Goal: Task Accomplishment & Management: Use online tool/utility

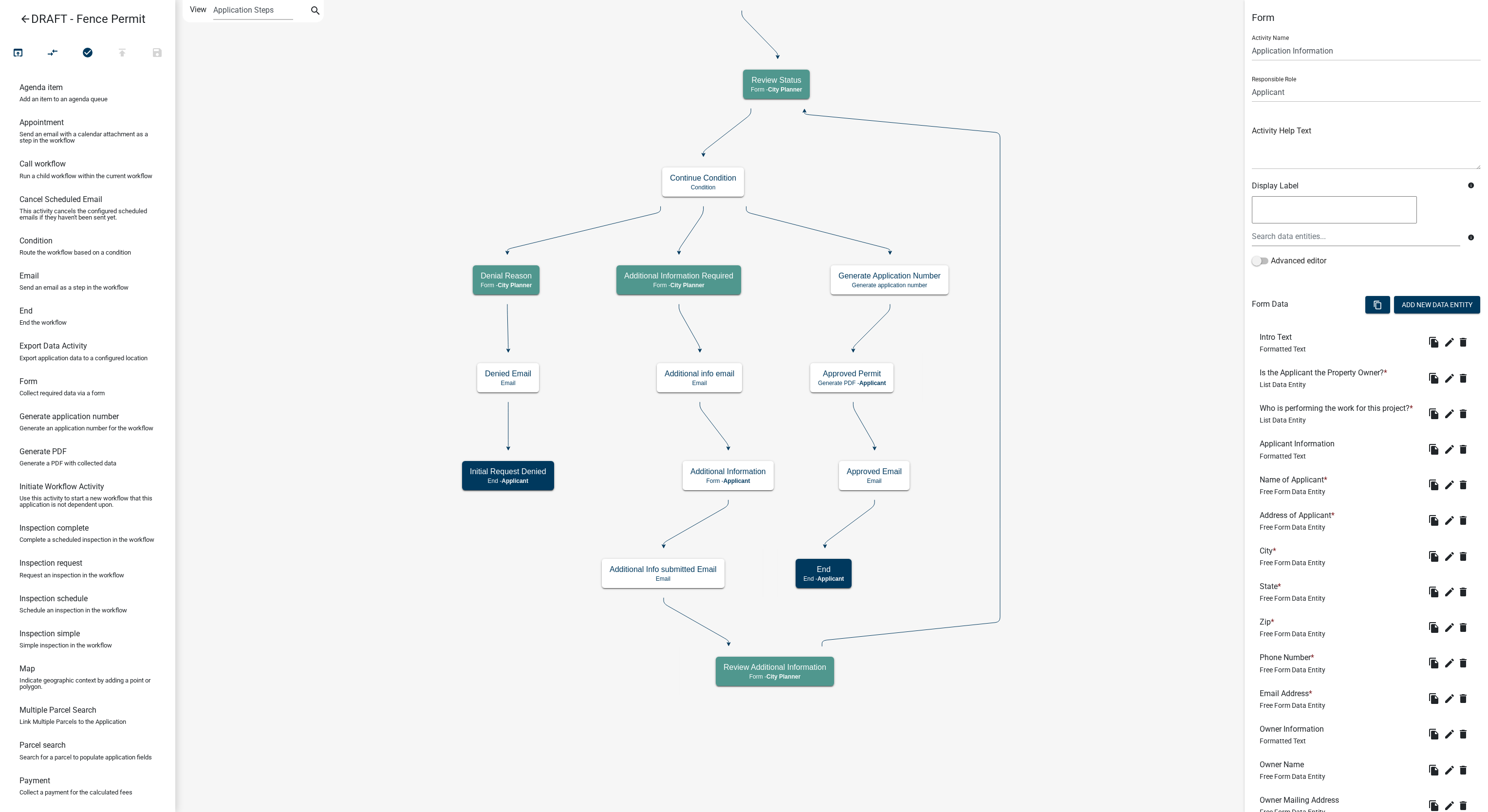
scroll to position [710, 0]
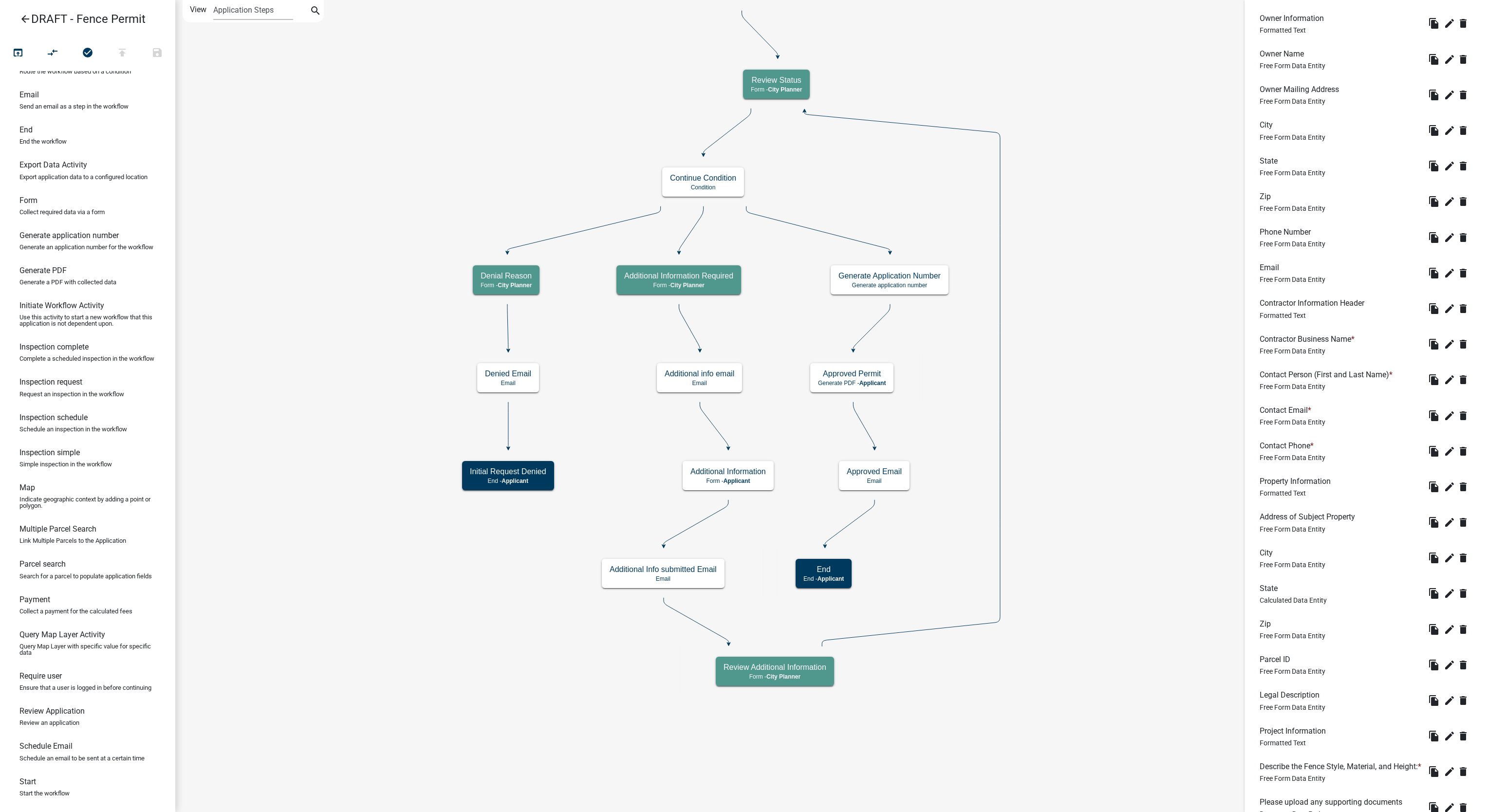
click at [22, 19] on icon "arrow_back" at bounding box center [25, 20] width 12 height 13
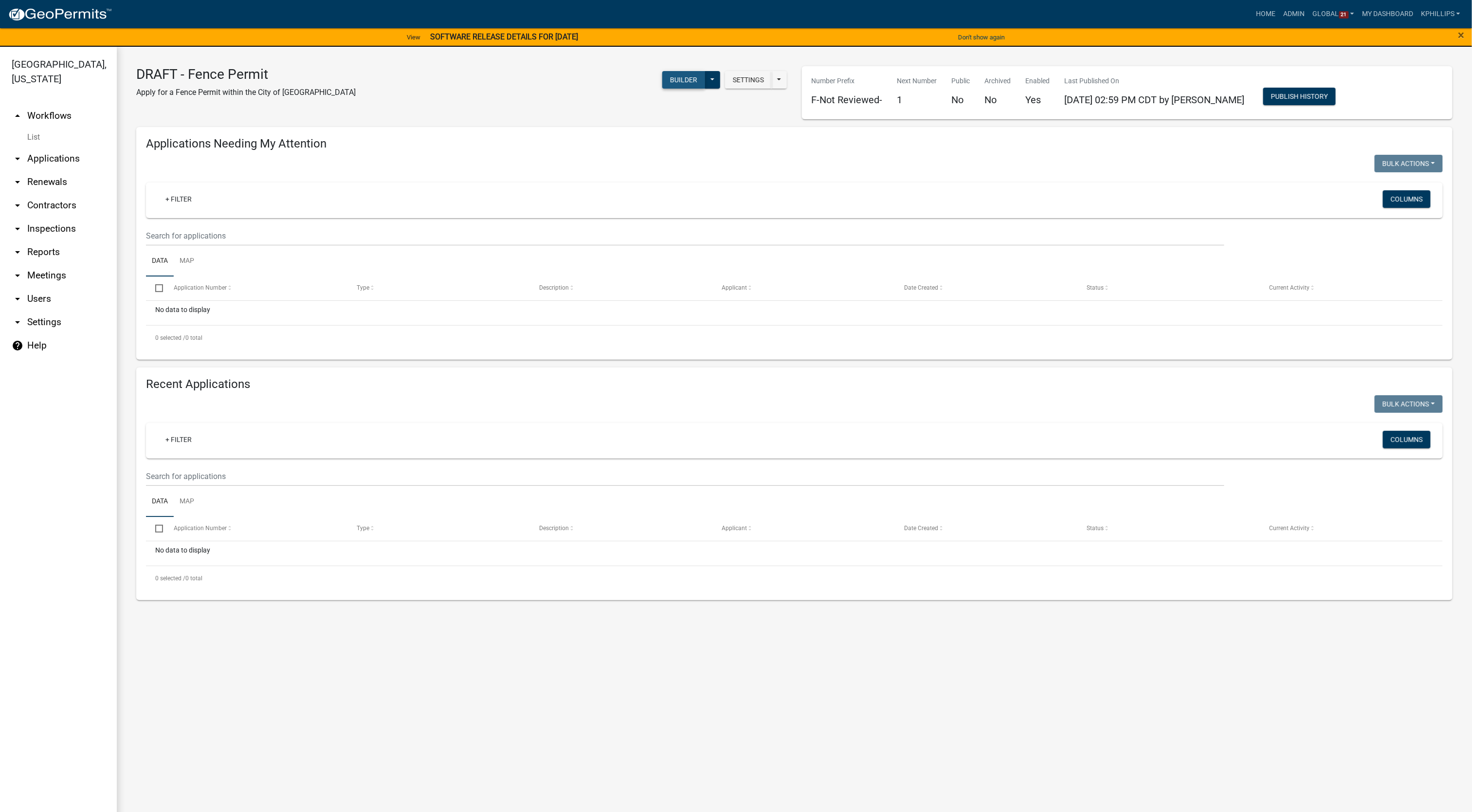
click at [687, 81] on button "Builder" at bounding box center [684, 80] width 43 height 18
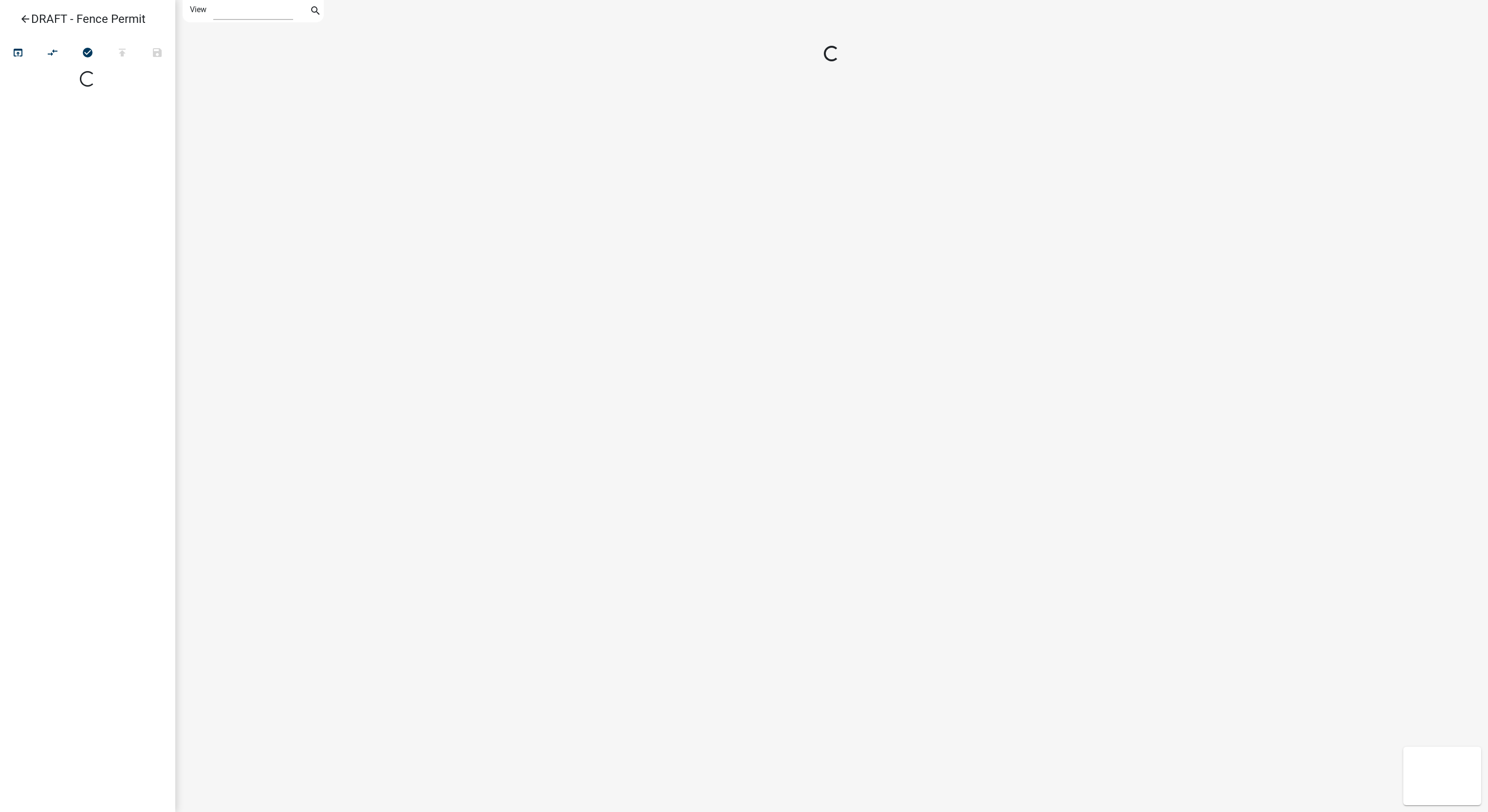
select select "1"
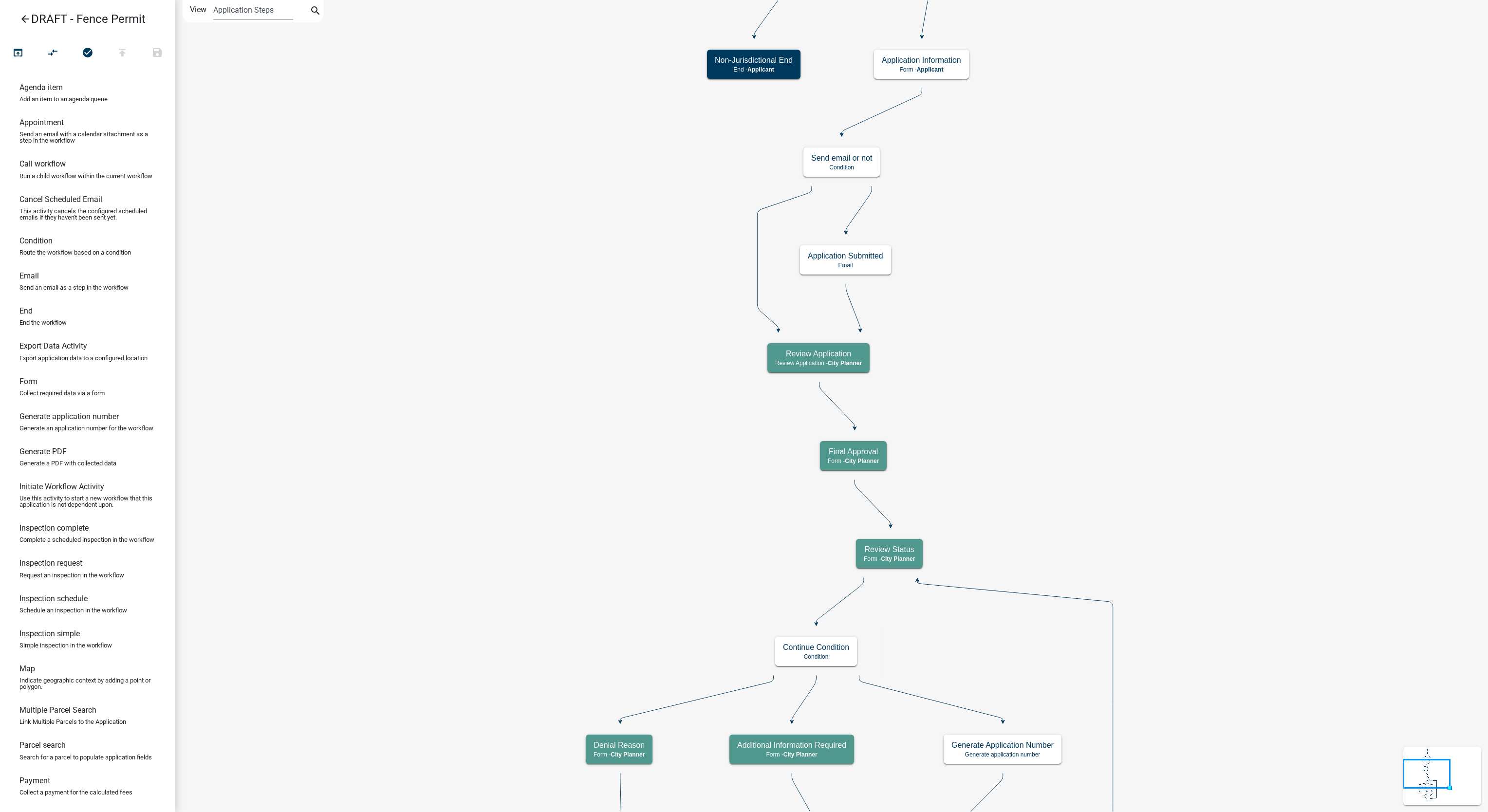
click at [19, 19] on icon "arrow_back" at bounding box center [25, 20] width 12 height 13
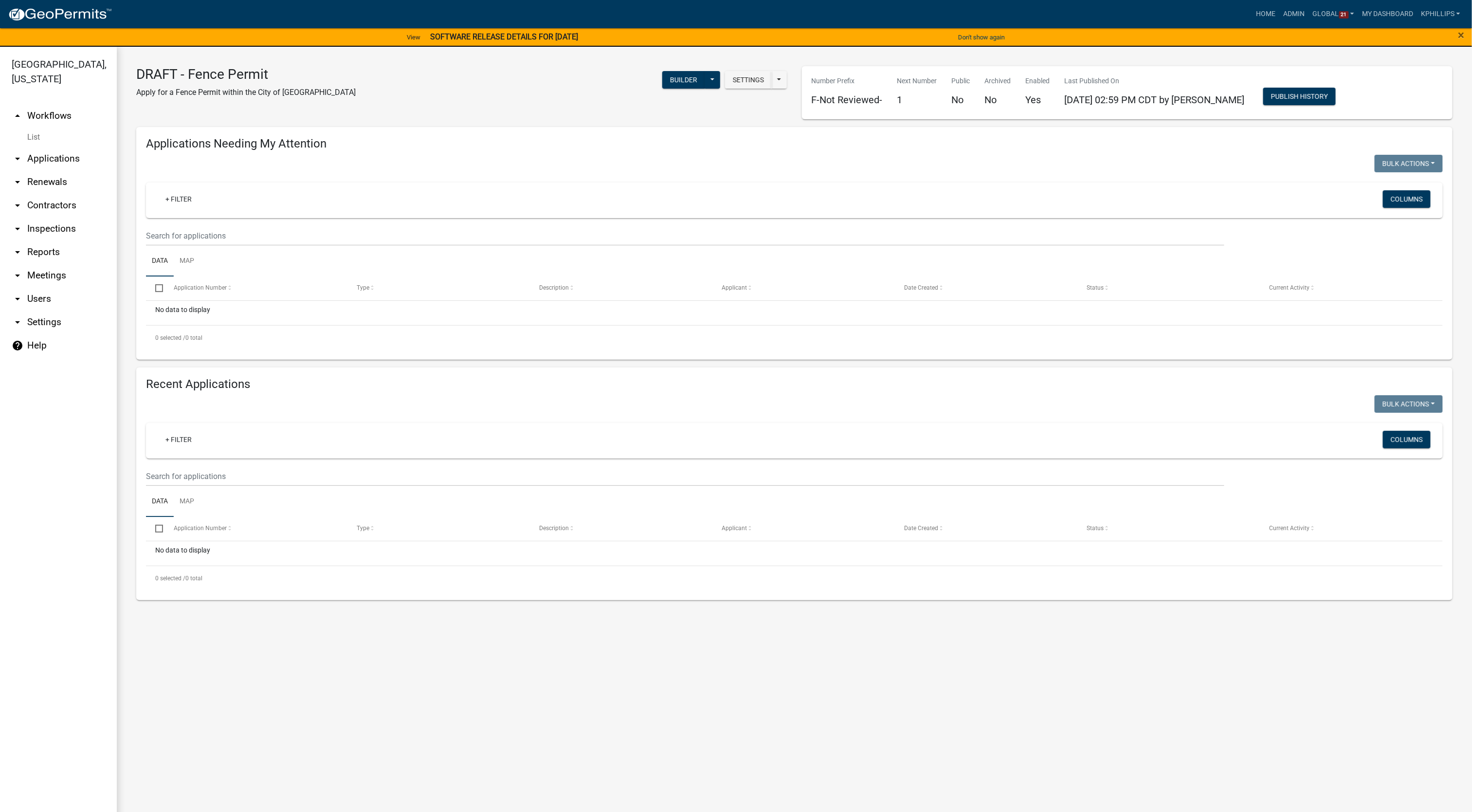
drag, startPoint x: 1077, startPoint y: 184, endPoint x: 1072, endPoint y: 182, distance: 5.4
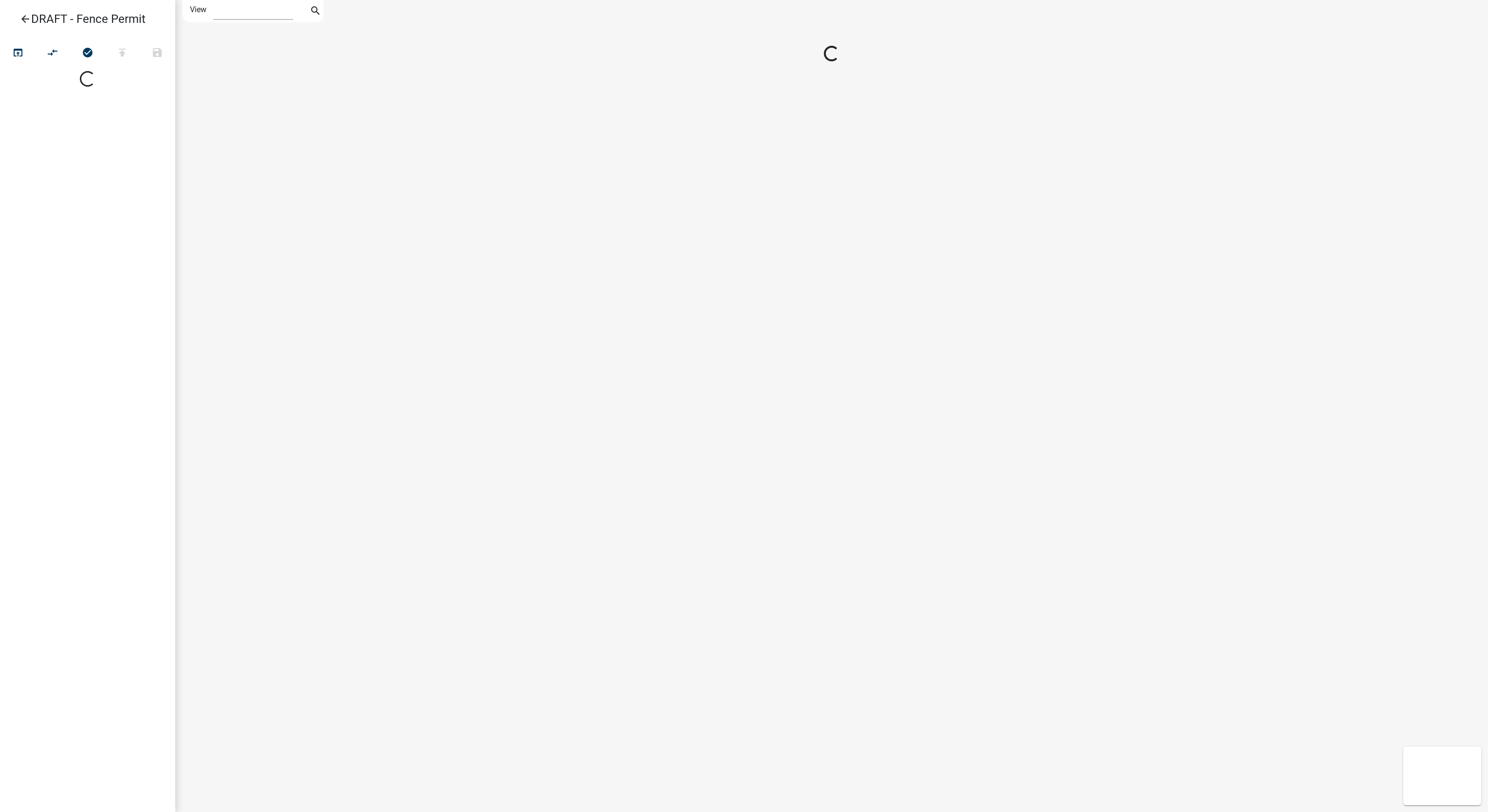
select select "1"
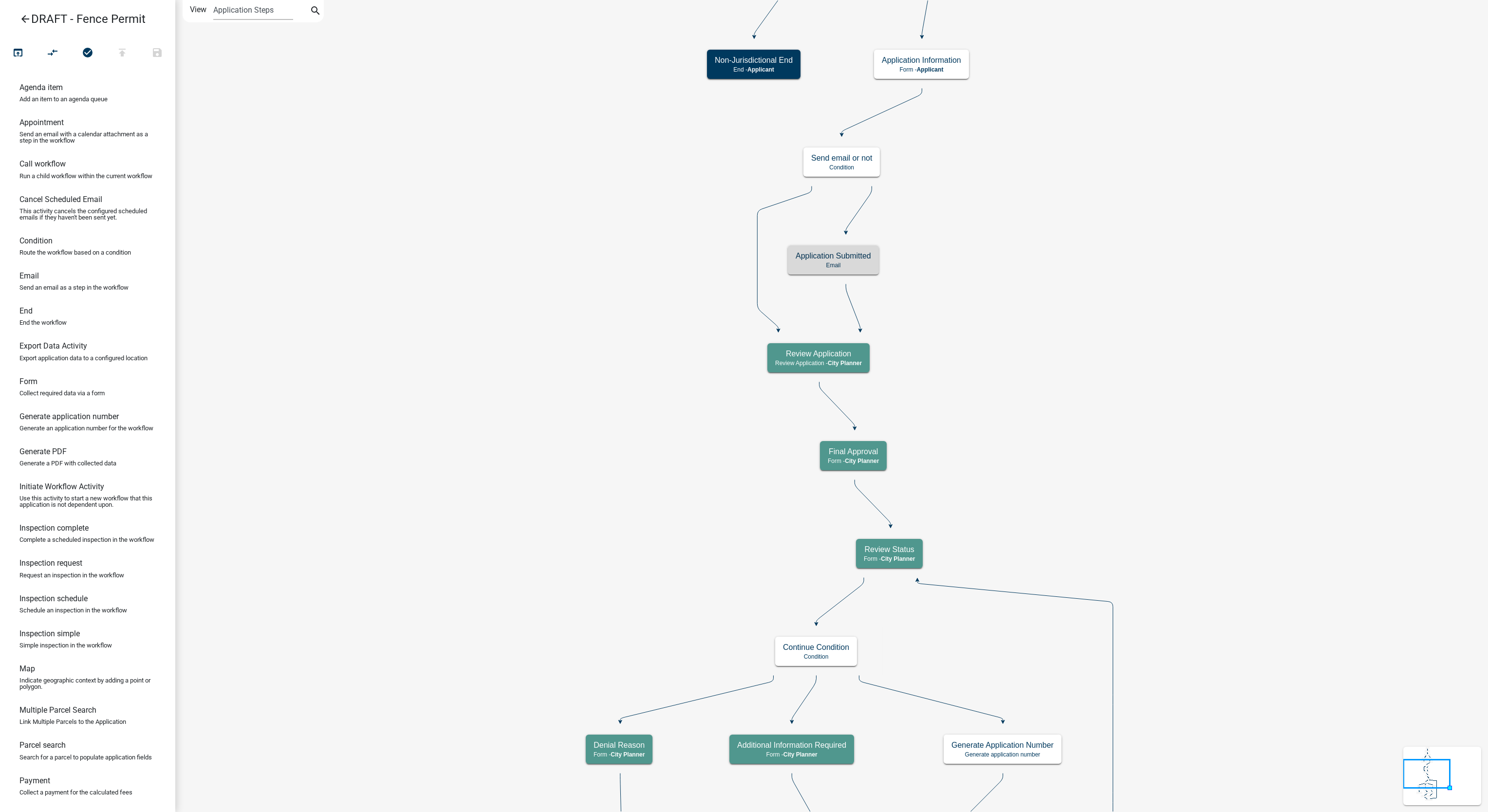
click at [18, 19] on link "arrow_back DRAFT - Fence Permit" at bounding box center [84, 19] width 152 height 22
click at [25, 15] on icon "arrow_back" at bounding box center [25, 20] width 12 height 13
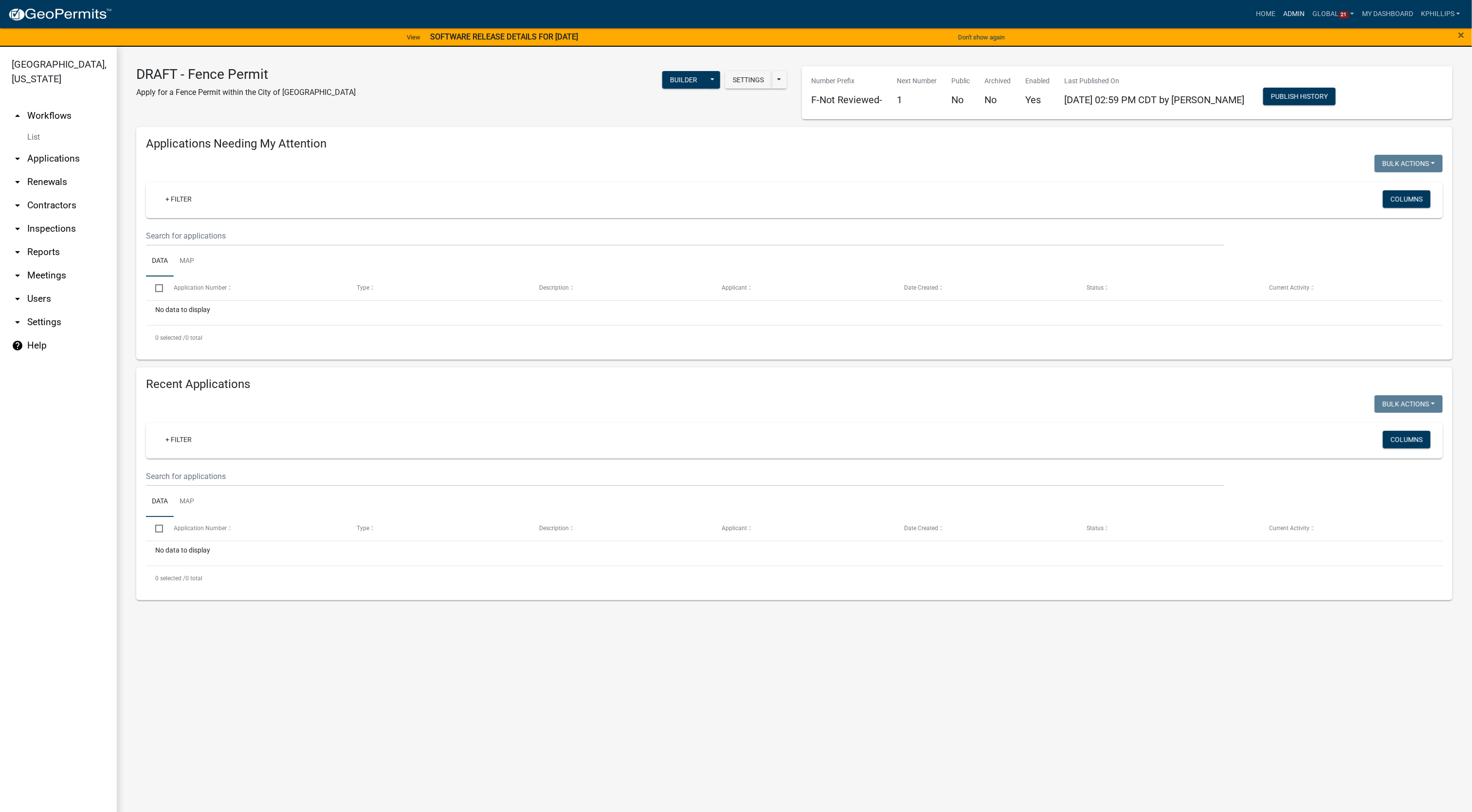
click at [1297, 13] on link "Admin" at bounding box center [1294, 14] width 29 height 18
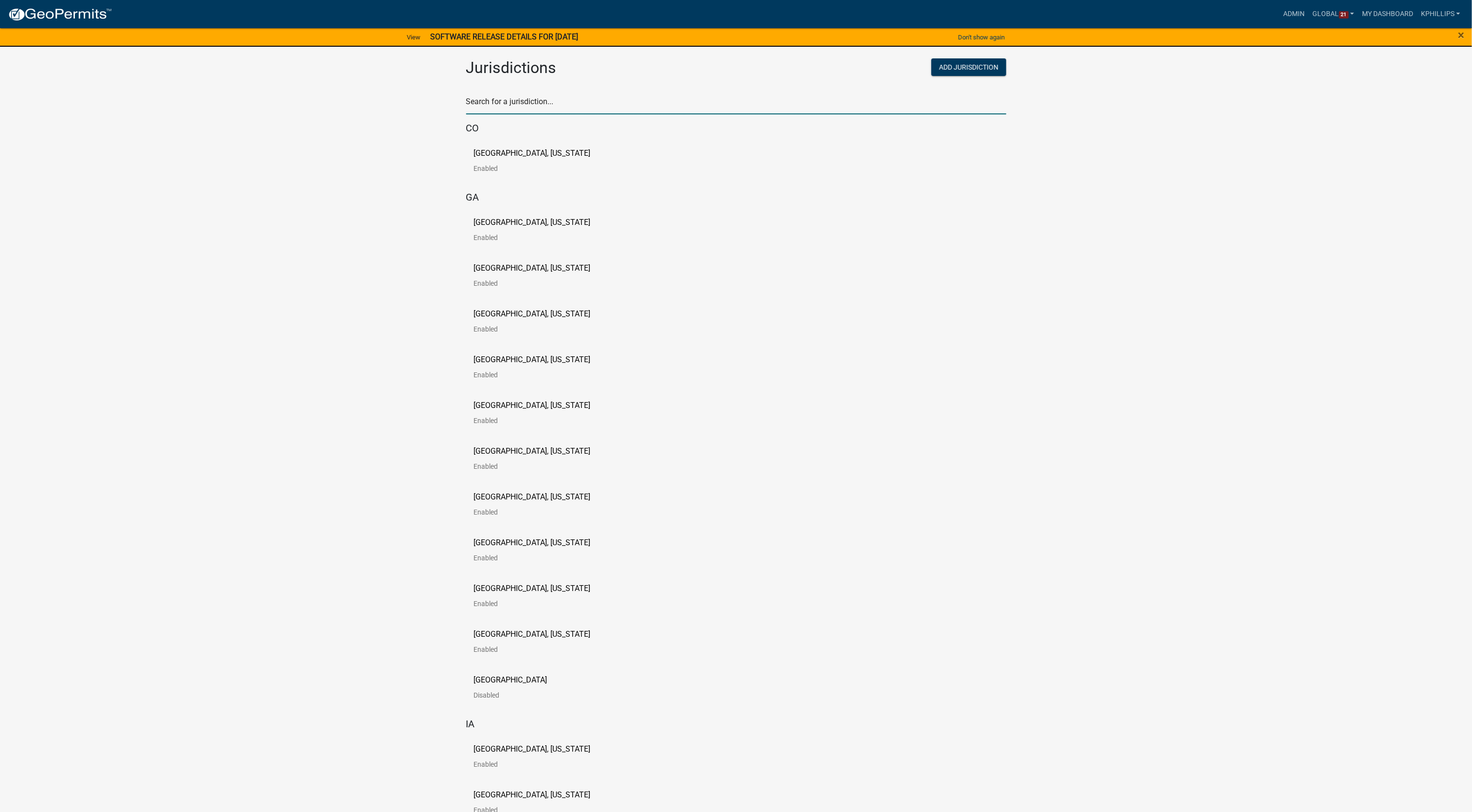
click at [658, 103] on input "text" at bounding box center [736, 104] width 540 height 20
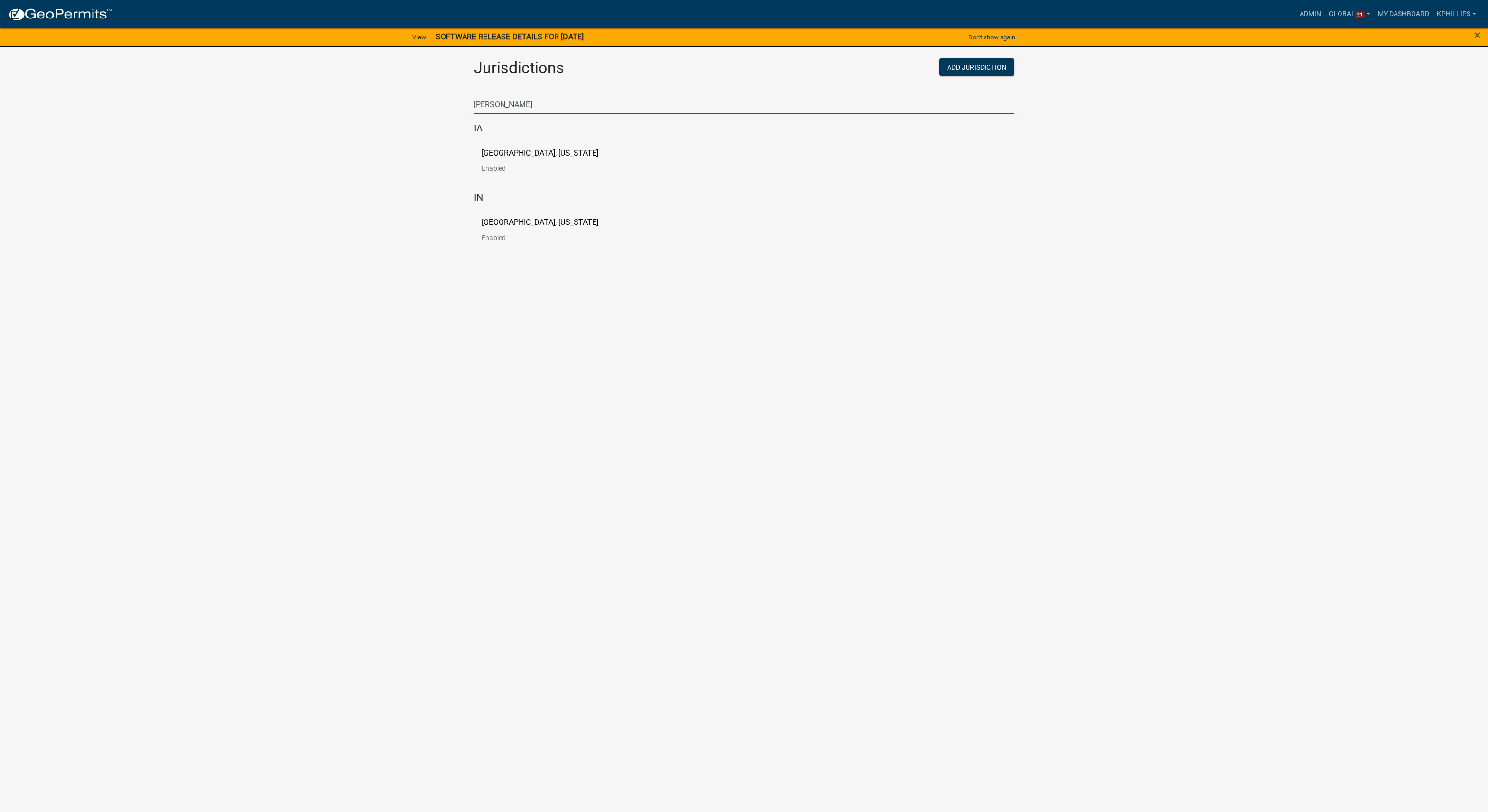
type input "[PERSON_NAME]"
drag, startPoint x: 223, startPoint y: 233, endPoint x: 505, endPoint y: 192, distance: 285.0
click at [226, 232] on app-global-admin "Toggle drawer menu more_horiz Admin Global 21 Users Roles Payment Processors Wo…" at bounding box center [744, 131] width 1488 height 260
click at [545, 150] on p "[GEOGRAPHIC_DATA], [US_STATE]" at bounding box center [540, 153] width 117 height 8
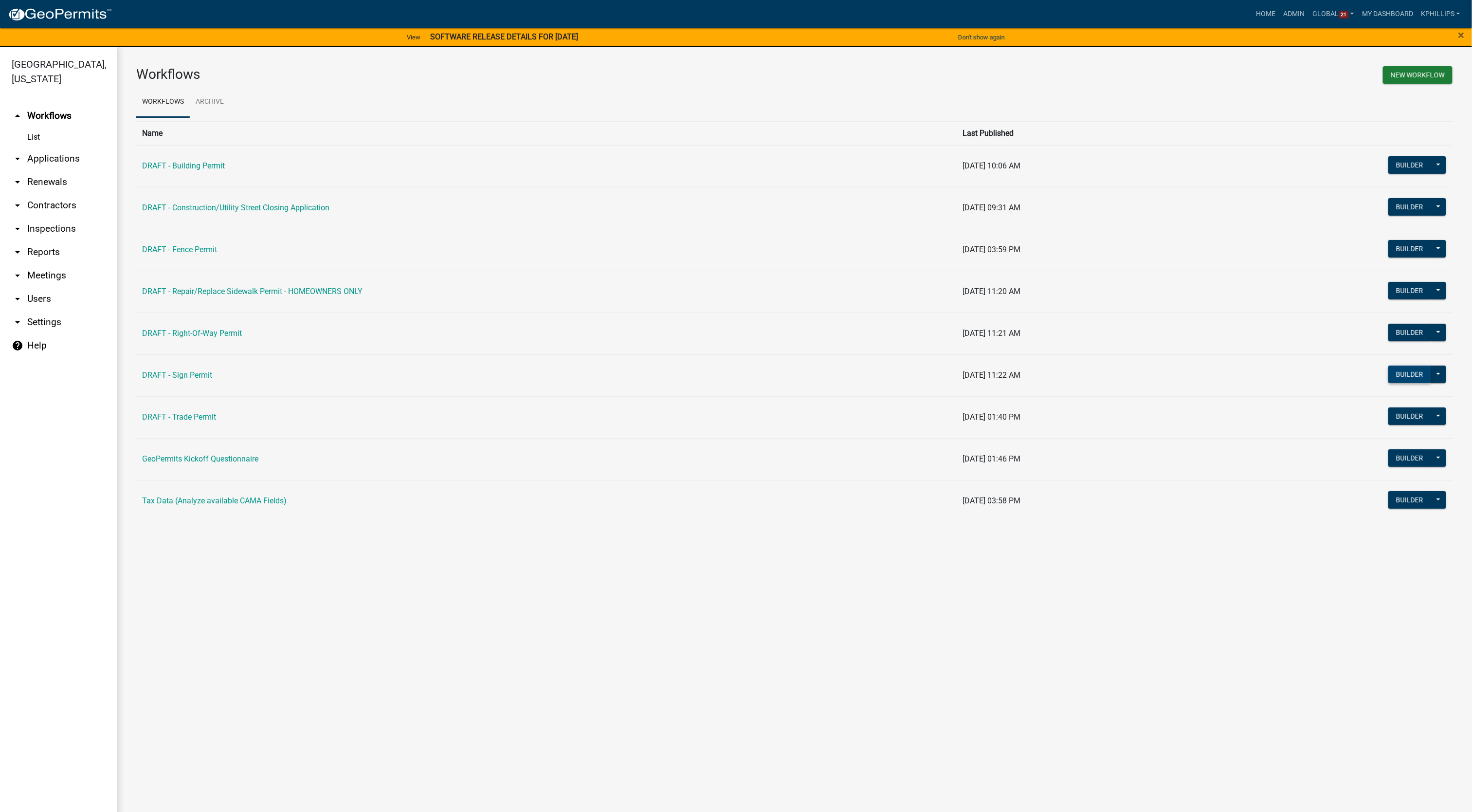
click at [1407, 375] on button "Builder" at bounding box center [1410, 375] width 43 height 18
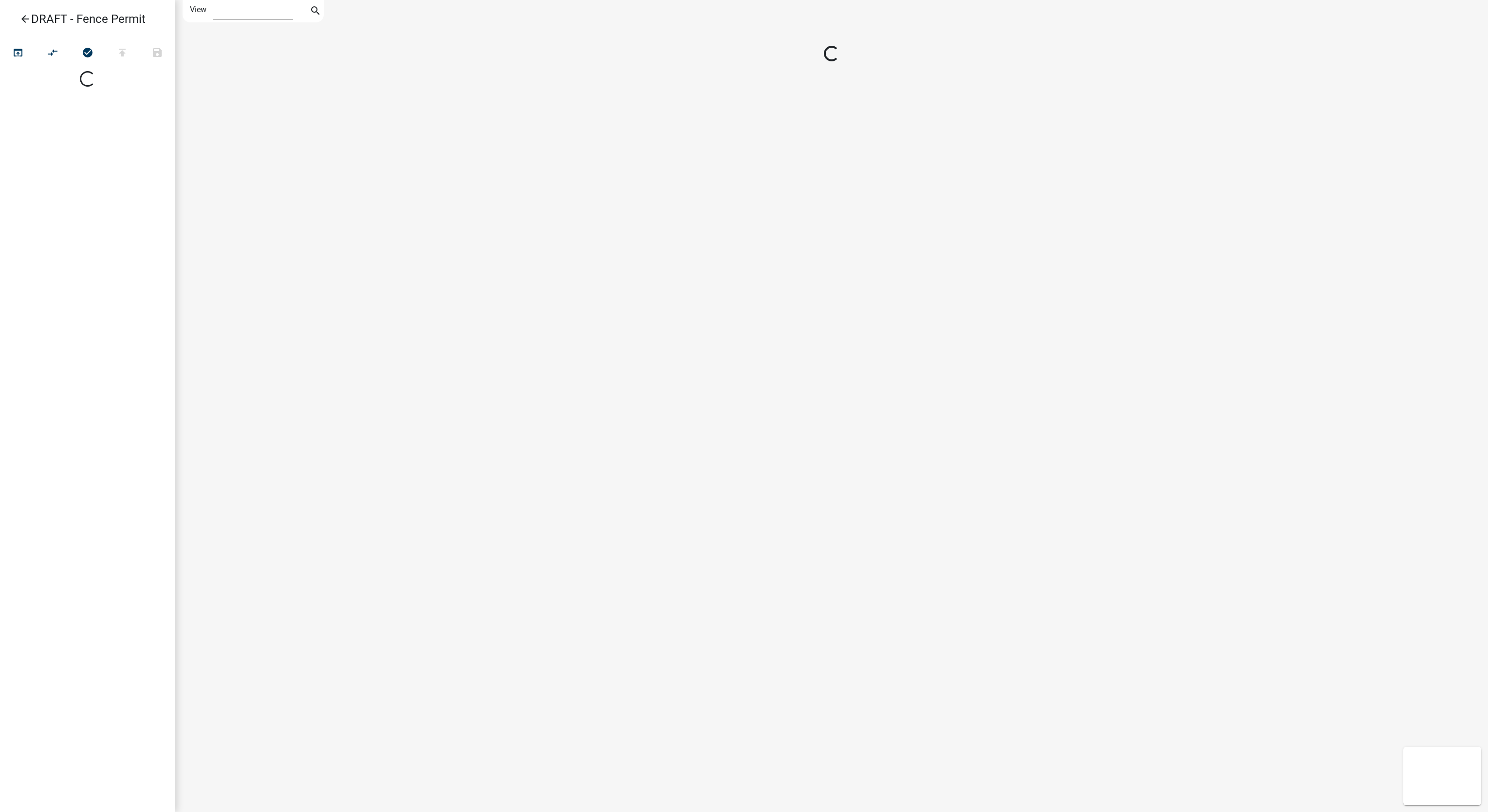
select select "1"
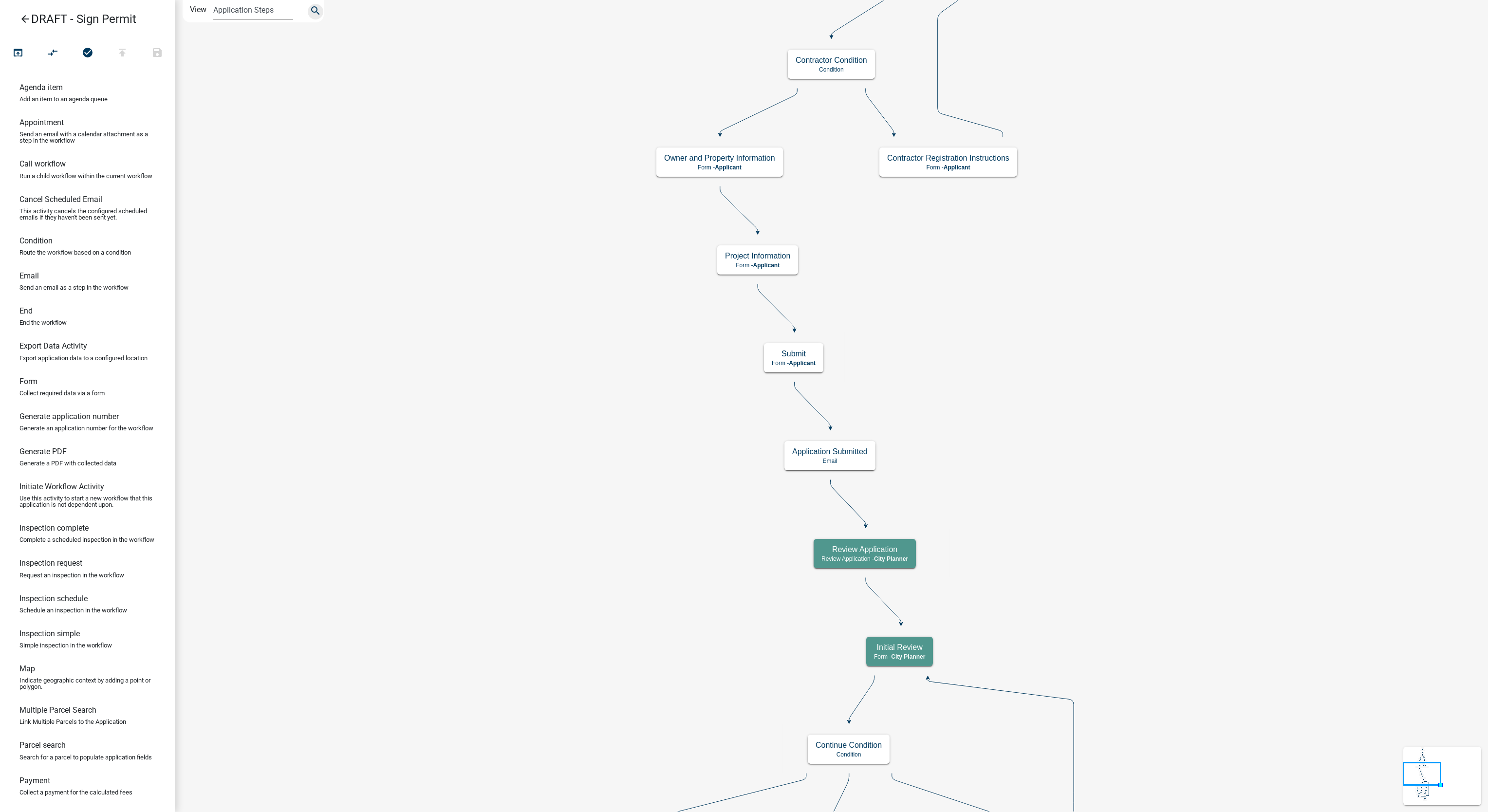
click at [308, 10] on button "search" at bounding box center [315, 11] width 15 height 15
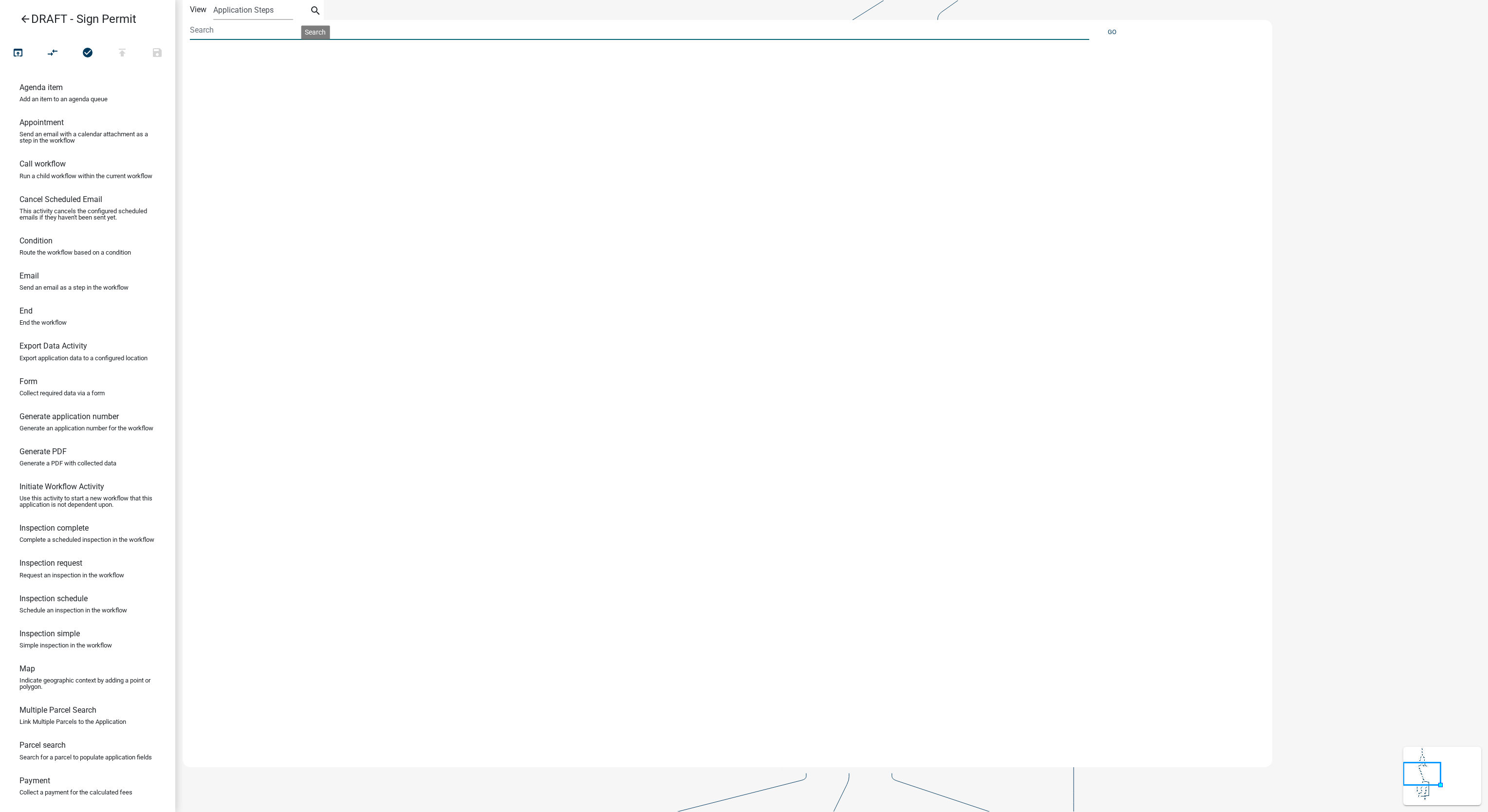
click at [286, 33] on input at bounding box center [639, 30] width 899 height 20
type input "renewable"
click at [238, 33] on input "renewable" at bounding box center [639, 30] width 899 height 20
click at [32, 24] on link "arrow_back DRAFT - Sign Permit" at bounding box center [84, 19] width 152 height 22
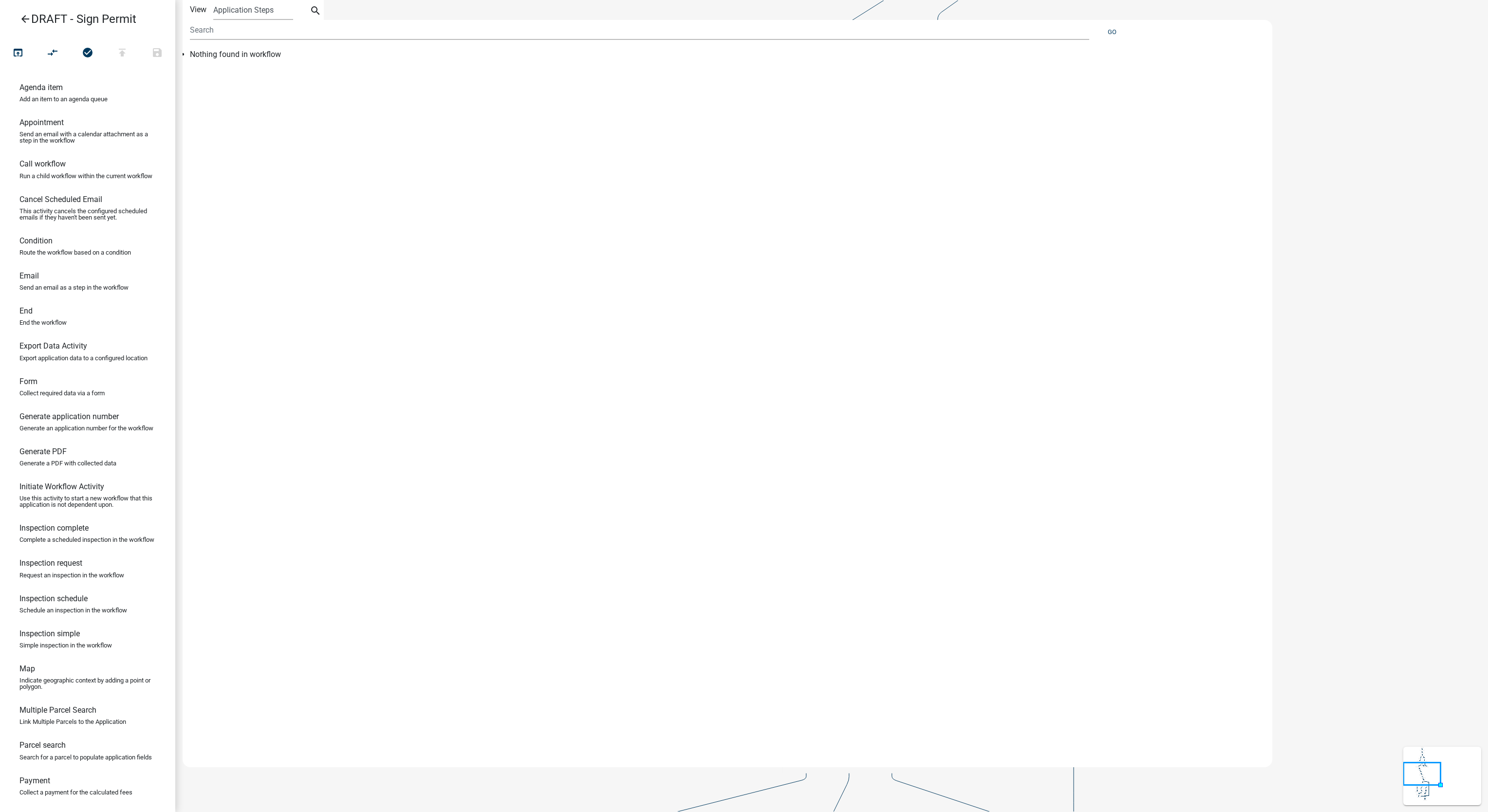
click at [22, 21] on icon "arrow_back" at bounding box center [25, 20] width 12 height 13
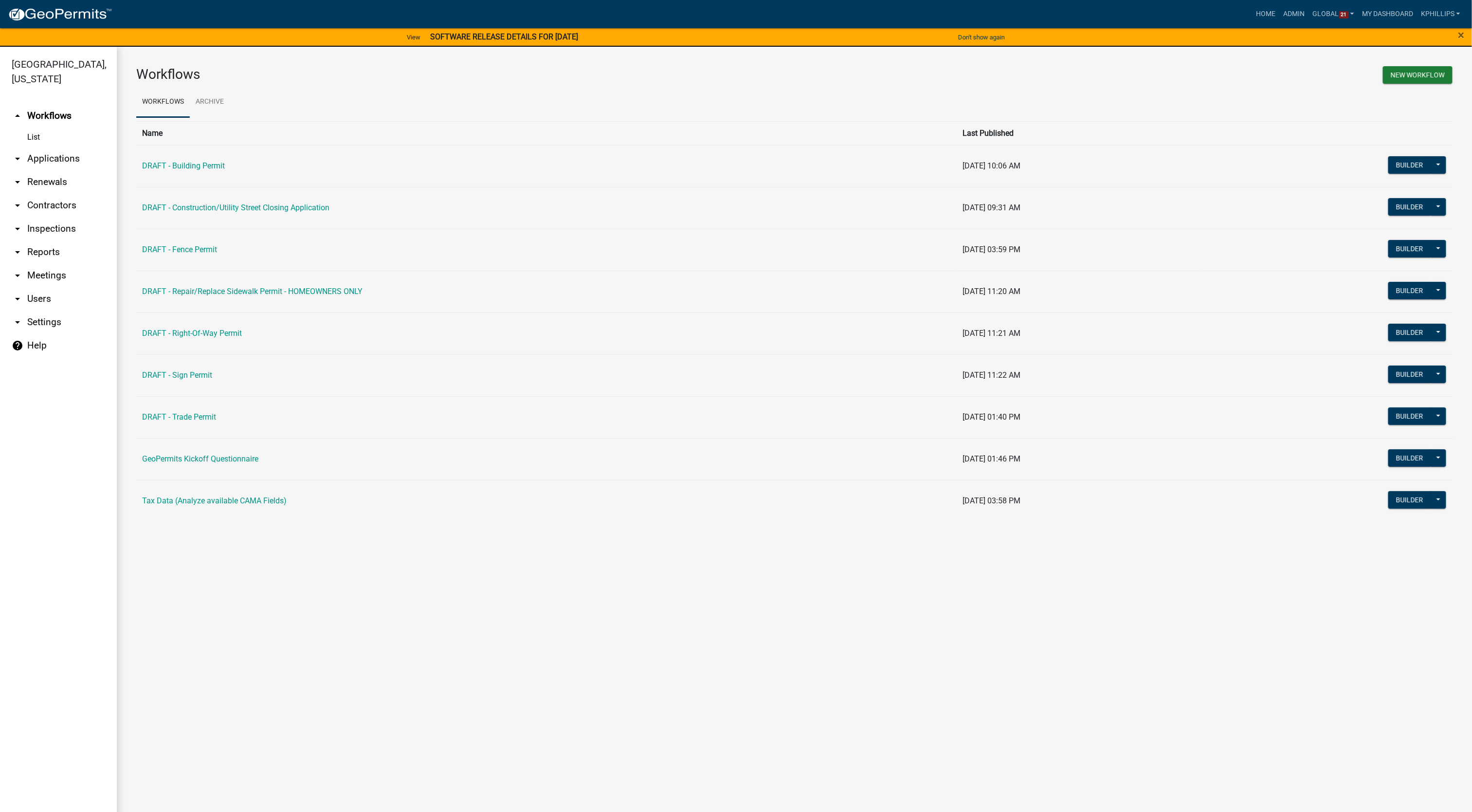
click at [31, 170] on link "arrow_drop_down Renewals" at bounding box center [58, 182] width 117 height 24
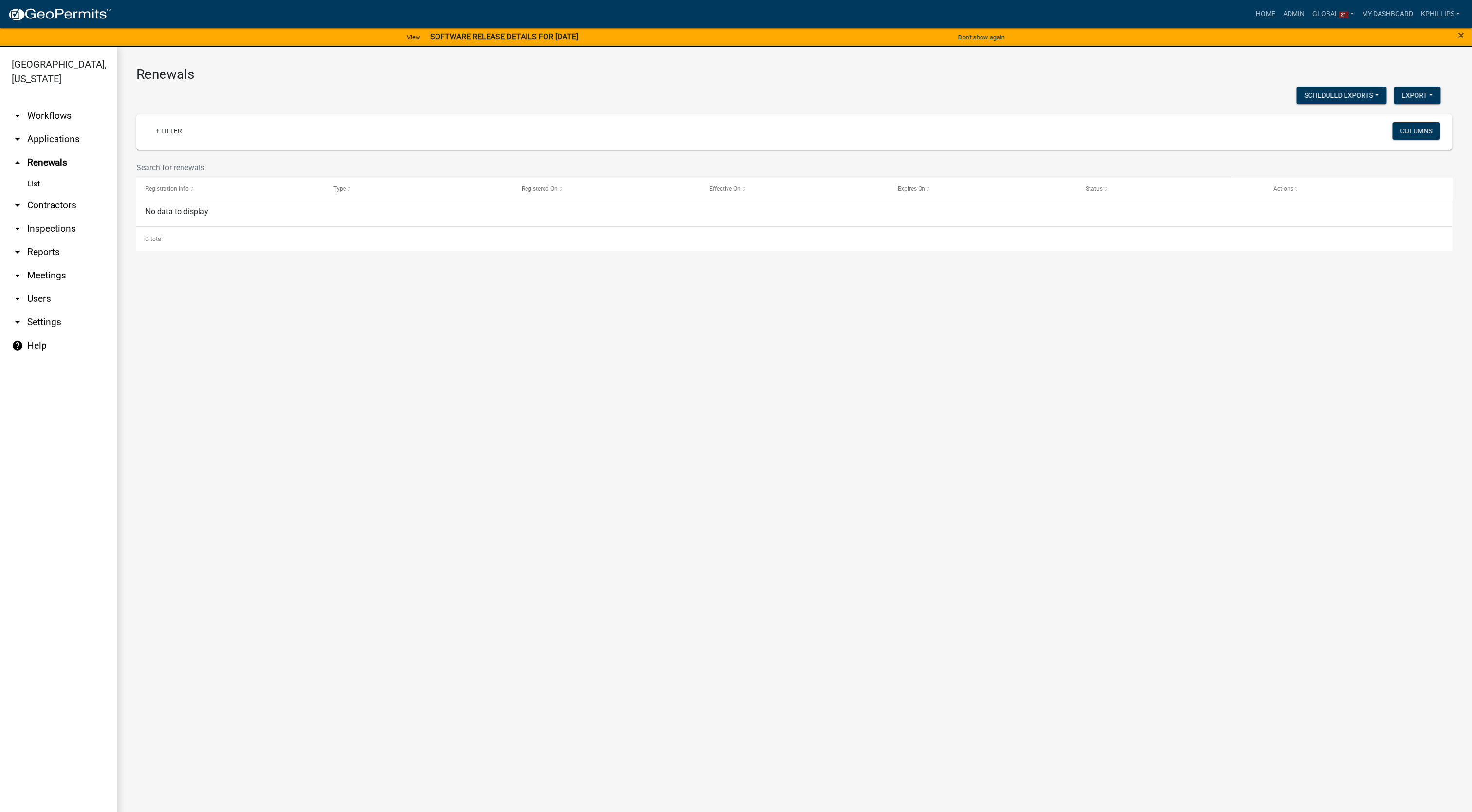
click at [29, 174] on link "List" at bounding box center [58, 184] width 117 height 19
click at [56, 151] on link "arrow_drop_up Renewals" at bounding box center [58, 163] width 117 height 24
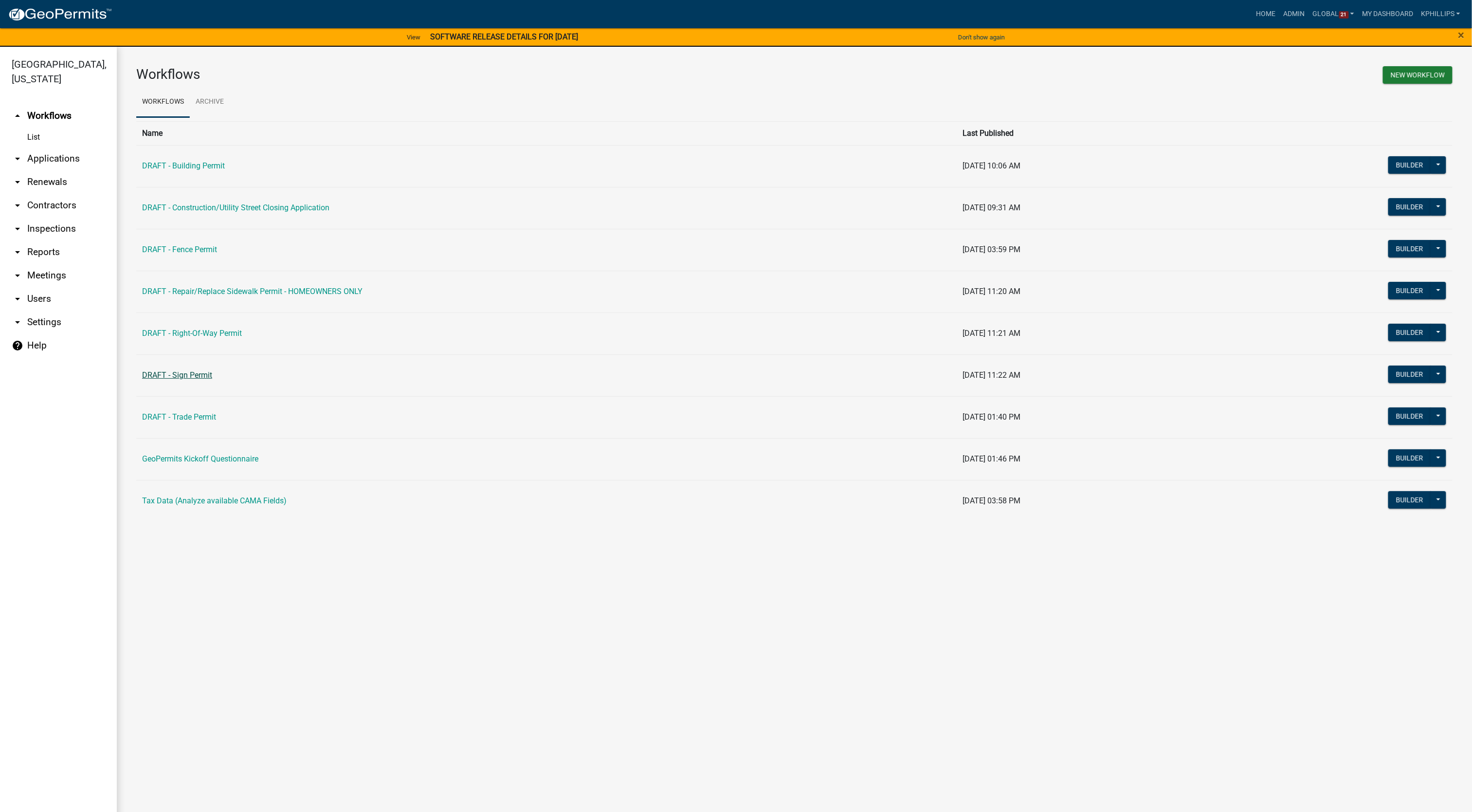
click at [198, 373] on link "DRAFT - Sign Permit" at bounding box center [177, 375] width 70 height 10
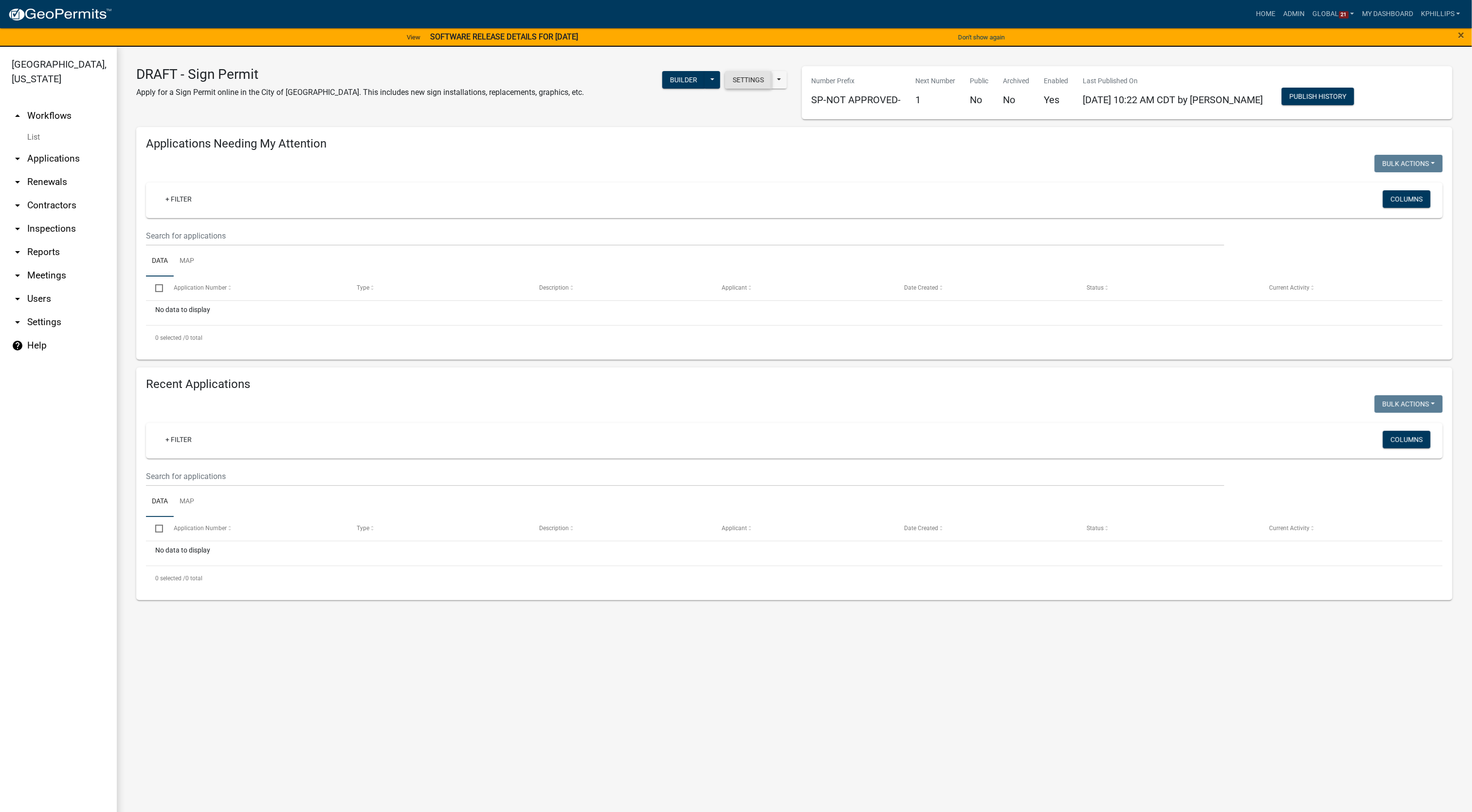
click at [748, 84] on button "Settings" at bounding box center [748, 80] width 46 height 18
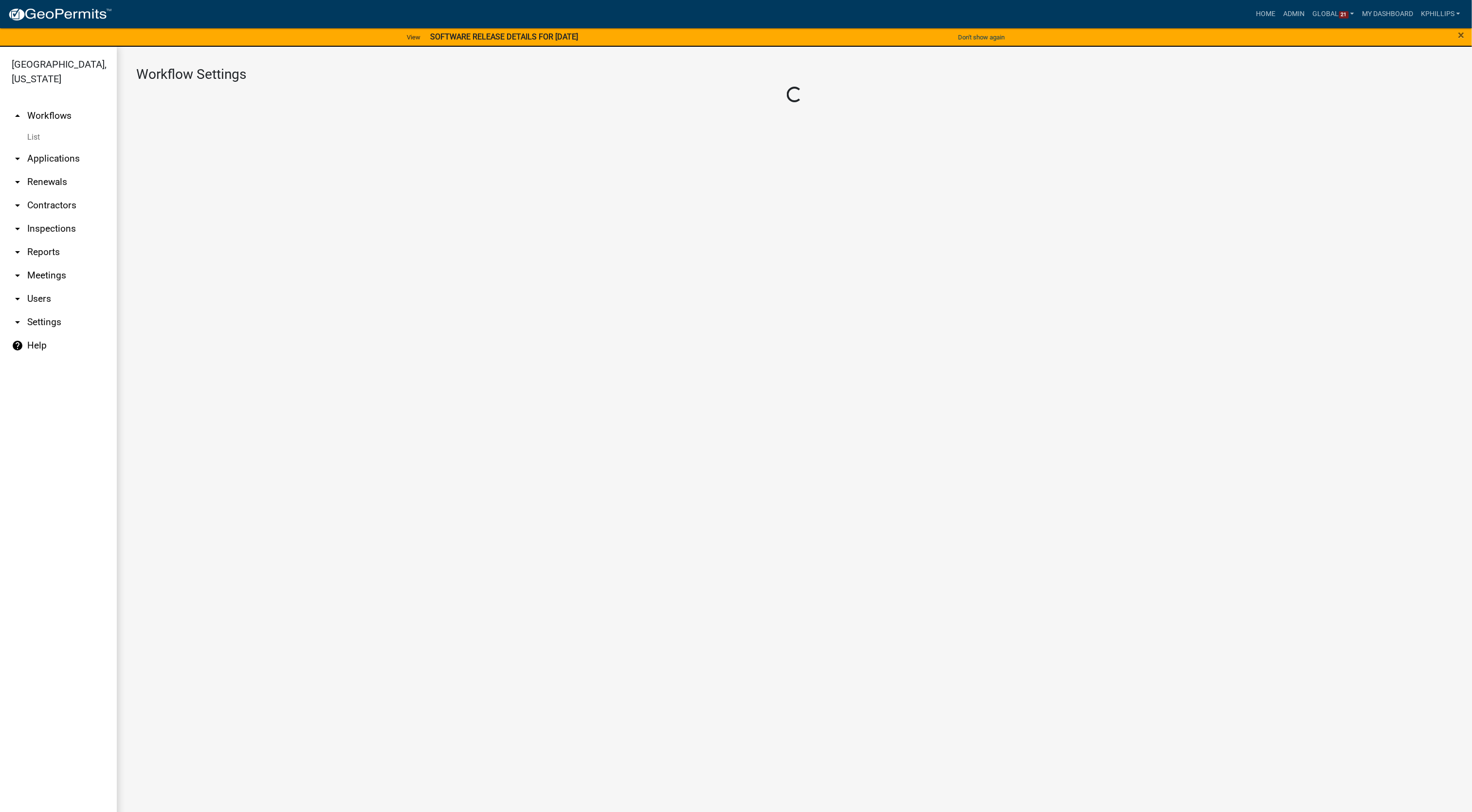
select select "1"
select select "2fdccdfa-7728-4211-88ce-e4301666c427"
select select
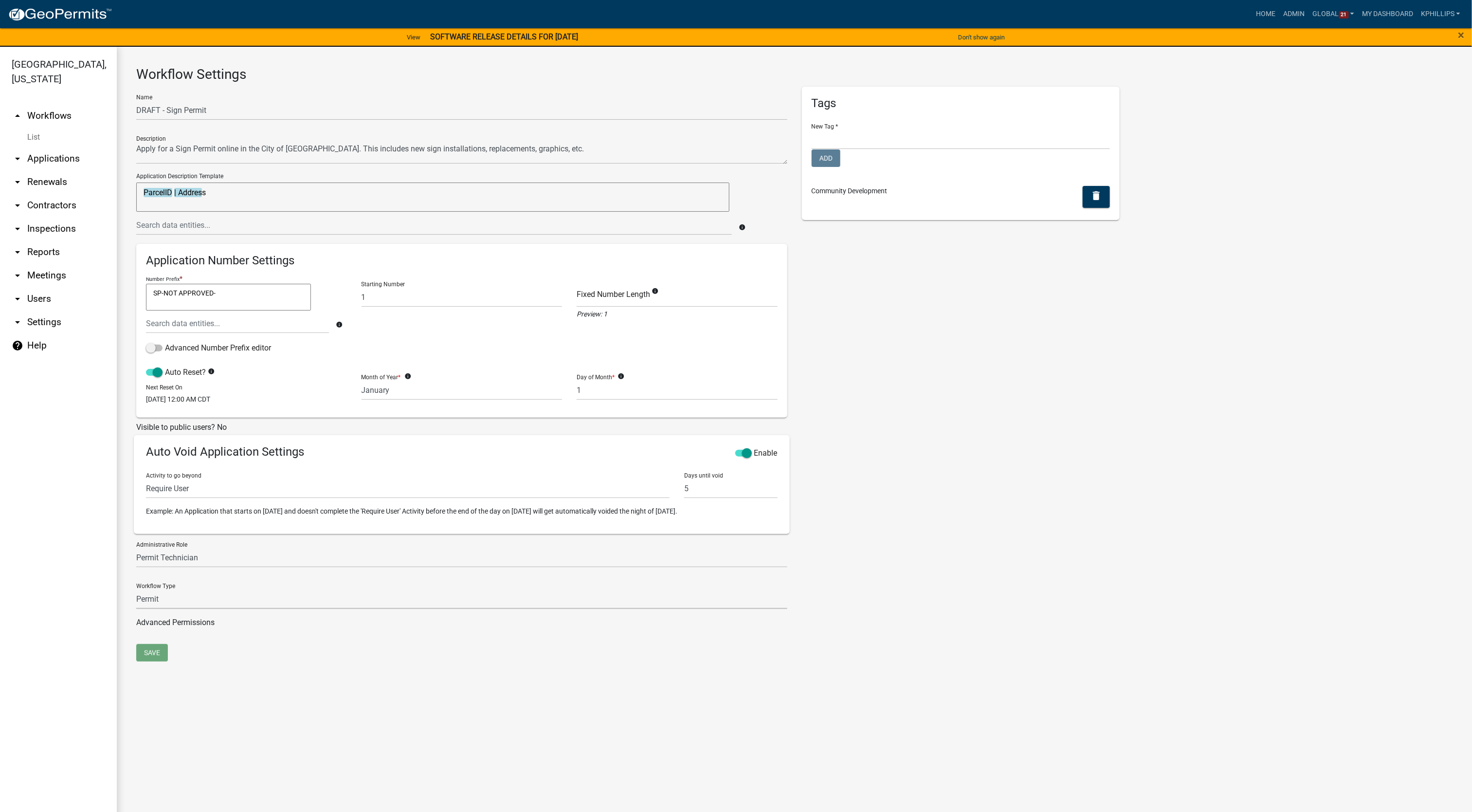
click at [173, 600] on select "Permit Renewable Other" at bounding box center [462, 598] width 651 height 20
click at [937, 518] on div "Tags New Tag * Planning & Zoning & Building Public Works Add Community Developm…" at bounding box center [961, 365] width 333 height 558
drag, startPoint x: 510, startPoint y: 407, endPoint x: 923, endPoint y: 400, distance: 413.1
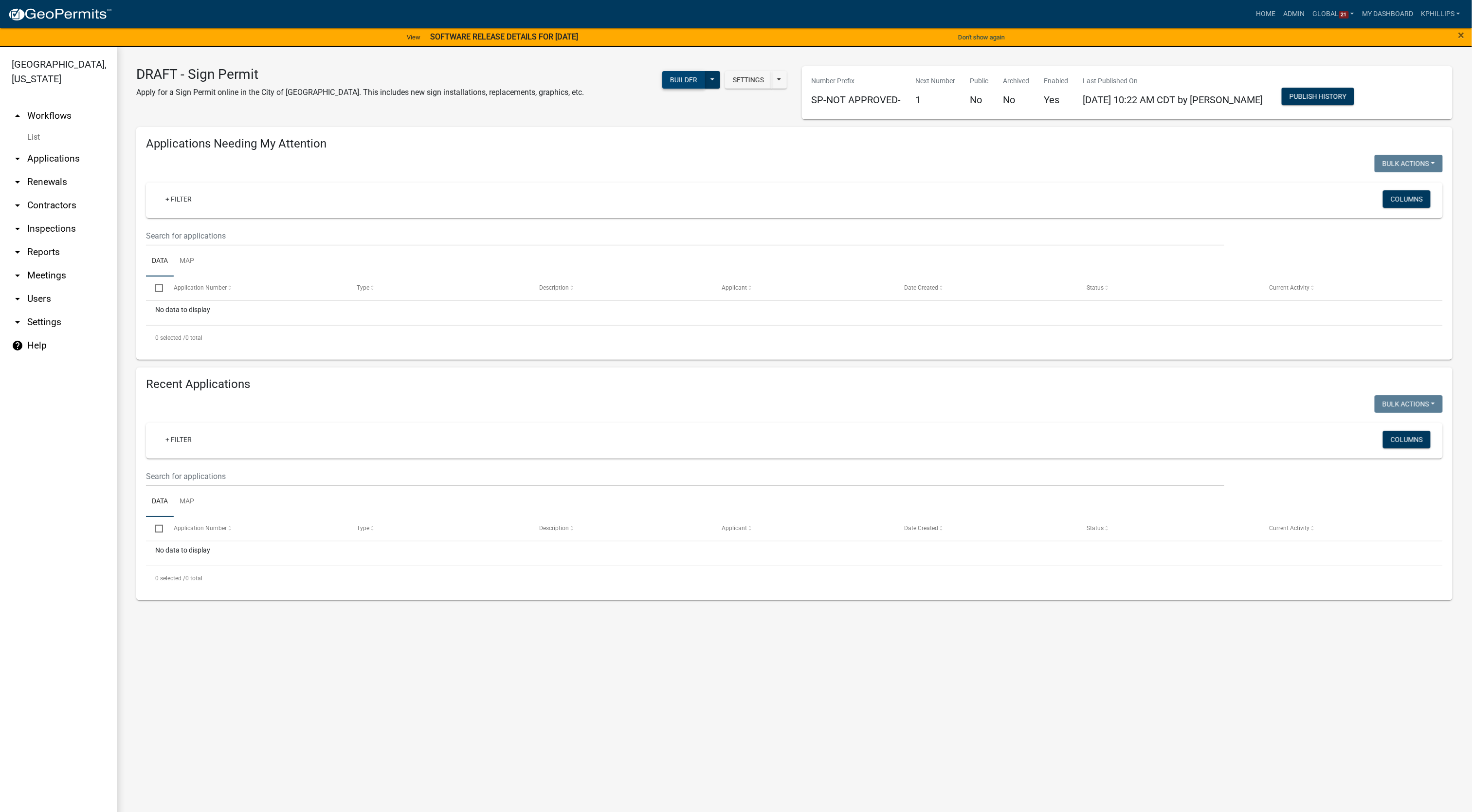
click at [683, 85] on button "Builder" at bounding box center [684, 80] width 43 height 18
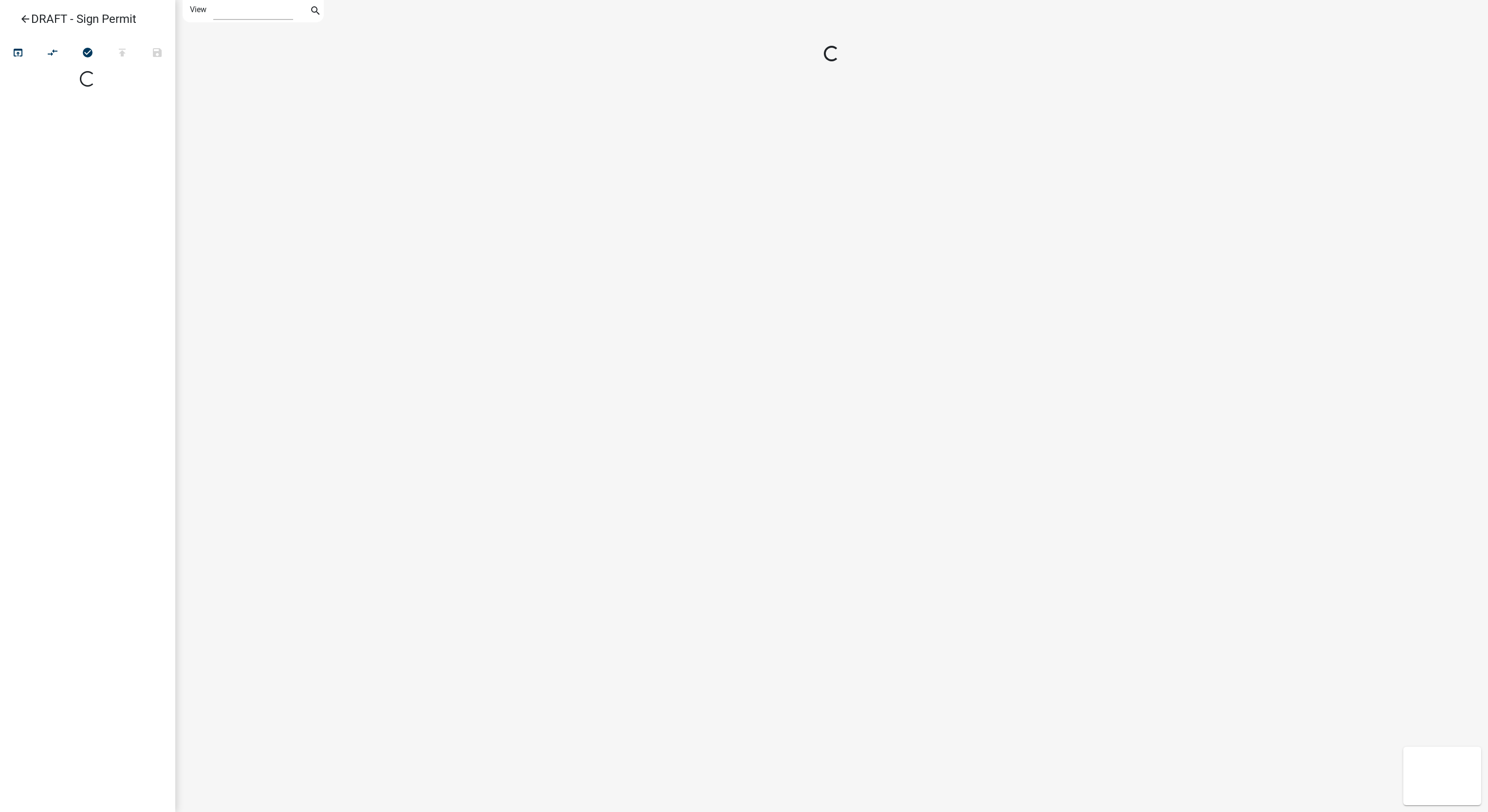
select select "1"
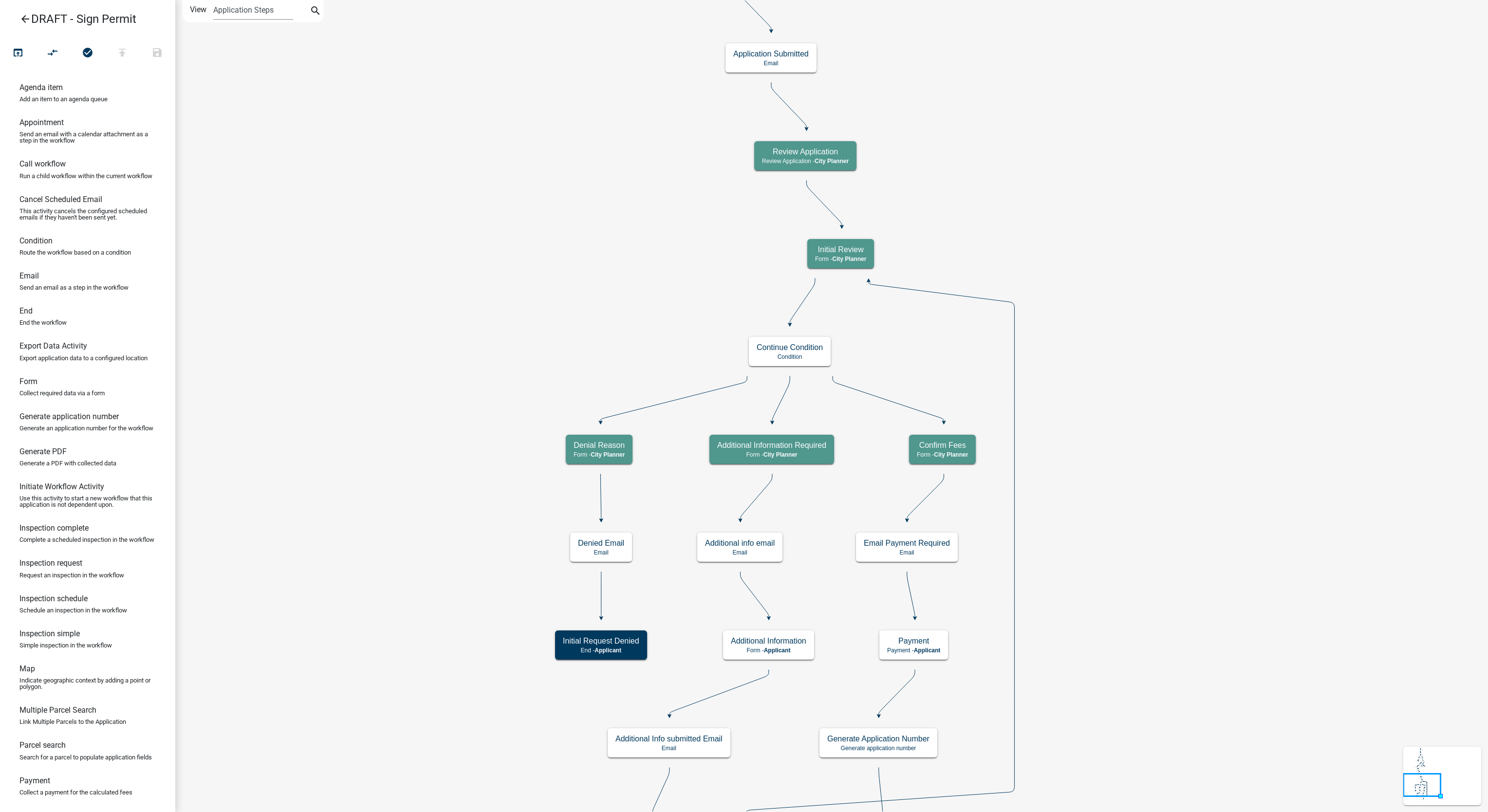
click at [29, 19] on icon "arrow_back" at bounding box center [25, 20] width 12 height 13
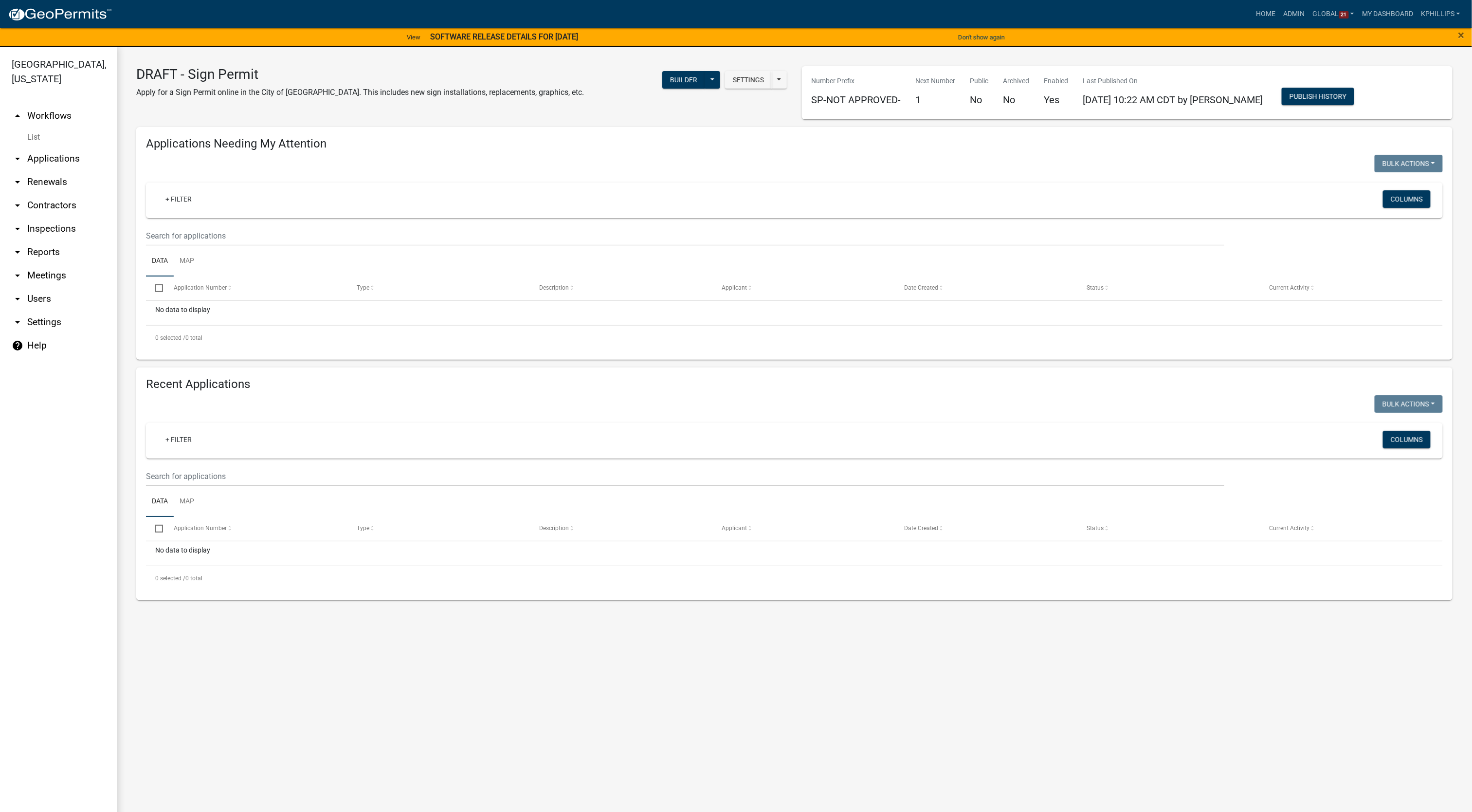
click at [86, 64] on link "[GEOGRAPHIC_DATA], [US_STATE]" at bounding box center [55, 72] width 109 height 34
drag, startPoint x: 86, startPoint y: 64, endPoint x: 98, endPoint y: 94, distance: 32.3
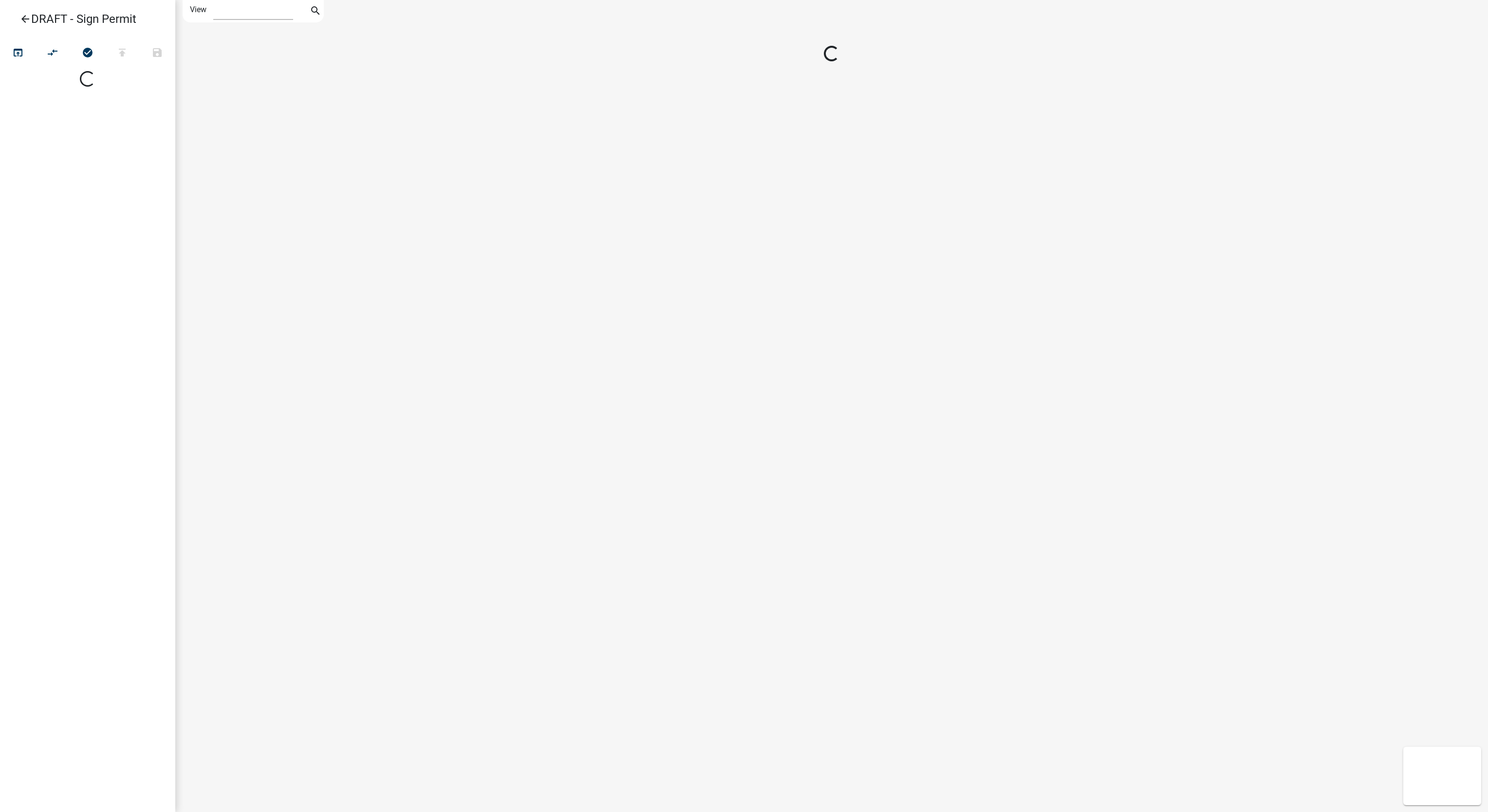
select select "1"
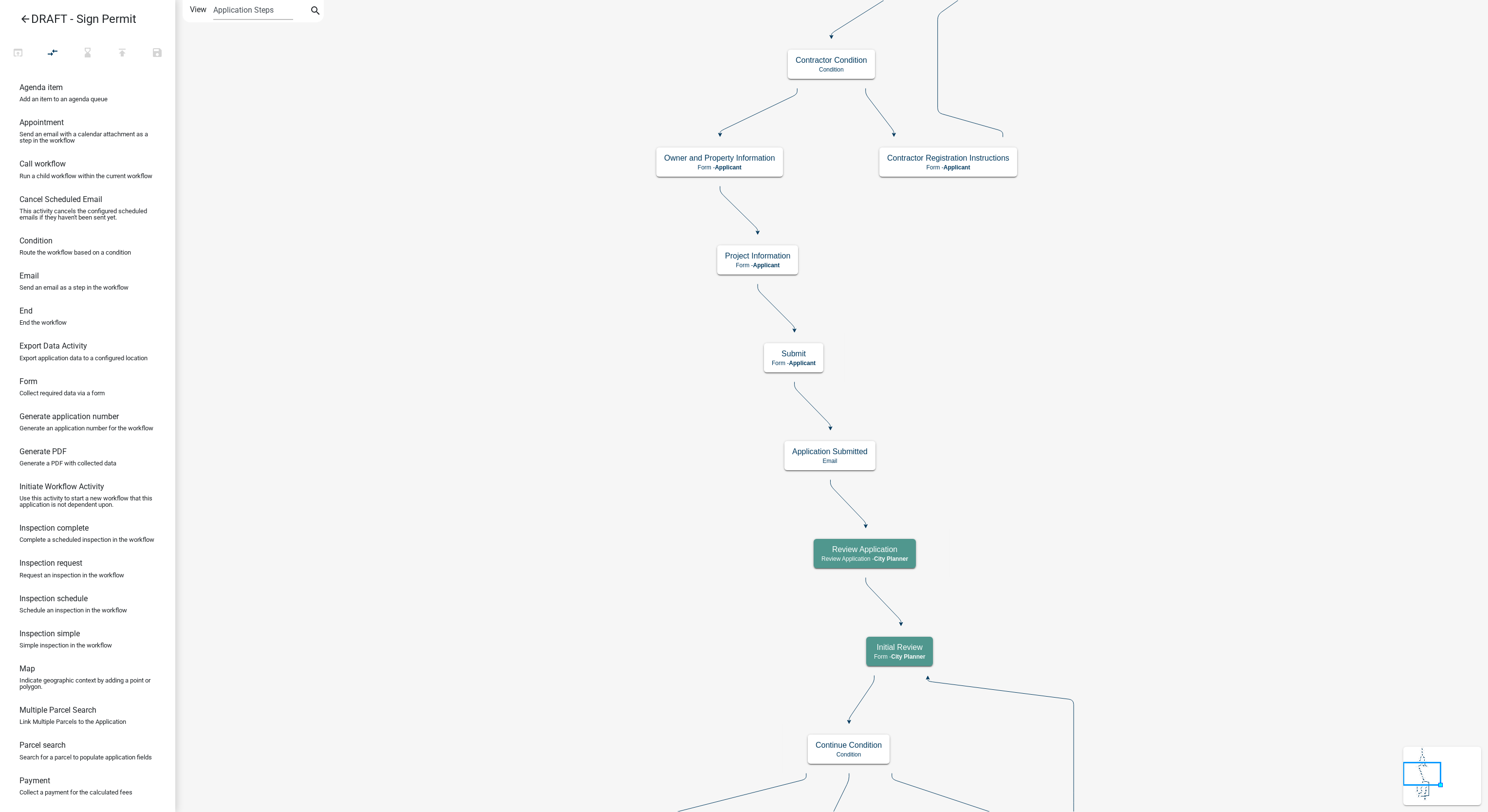
drag, startPoint x: 382, startPoint y: 251, endPoint x: 376, endPoint y: 252, distance: 6.1
click at [24, 18] on icon "arrow_back" at bounding box center [25, 20] width 12 height 13
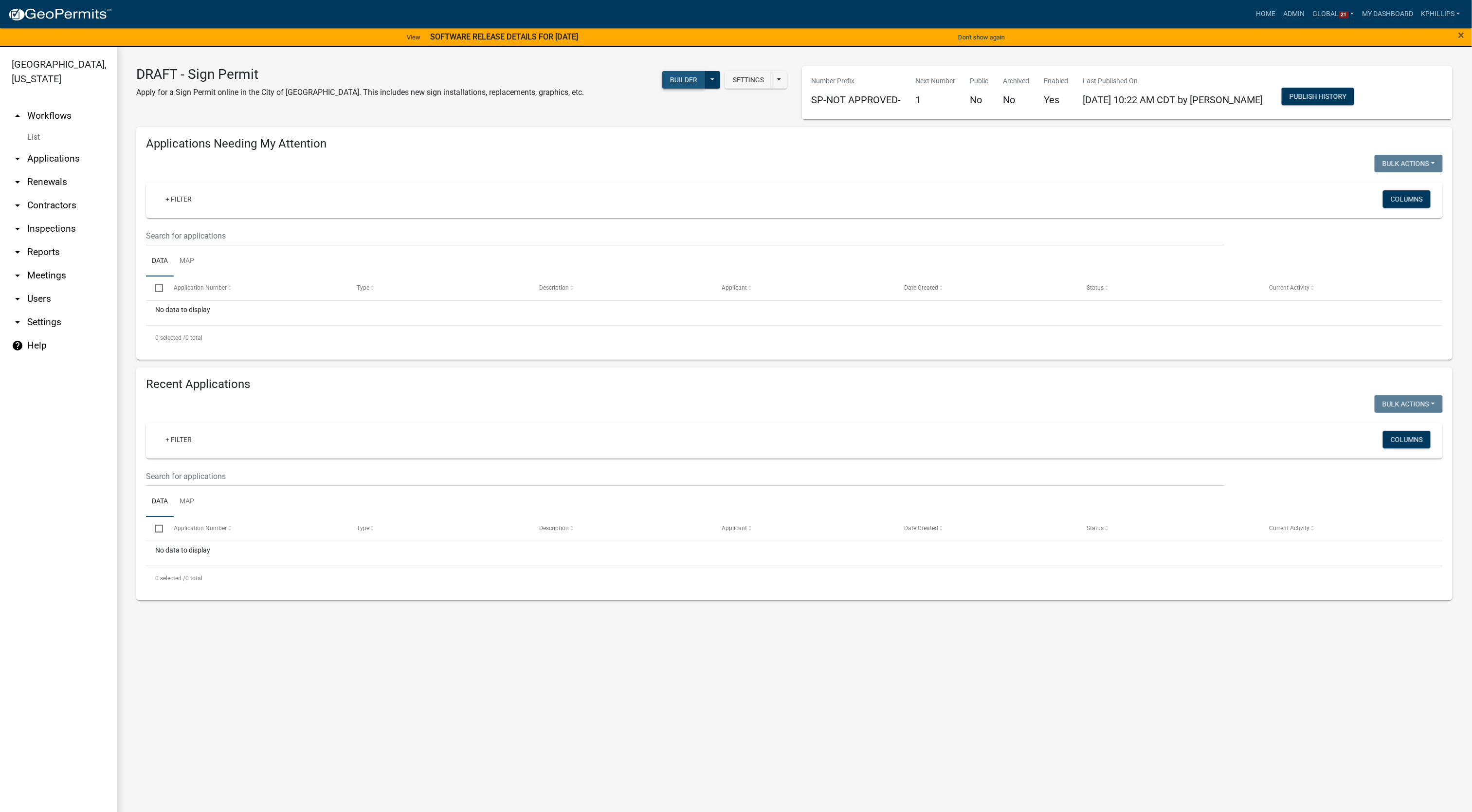
click at [690, 81] on button "Builder" at bounding box center [684, 80] width 43 height 18
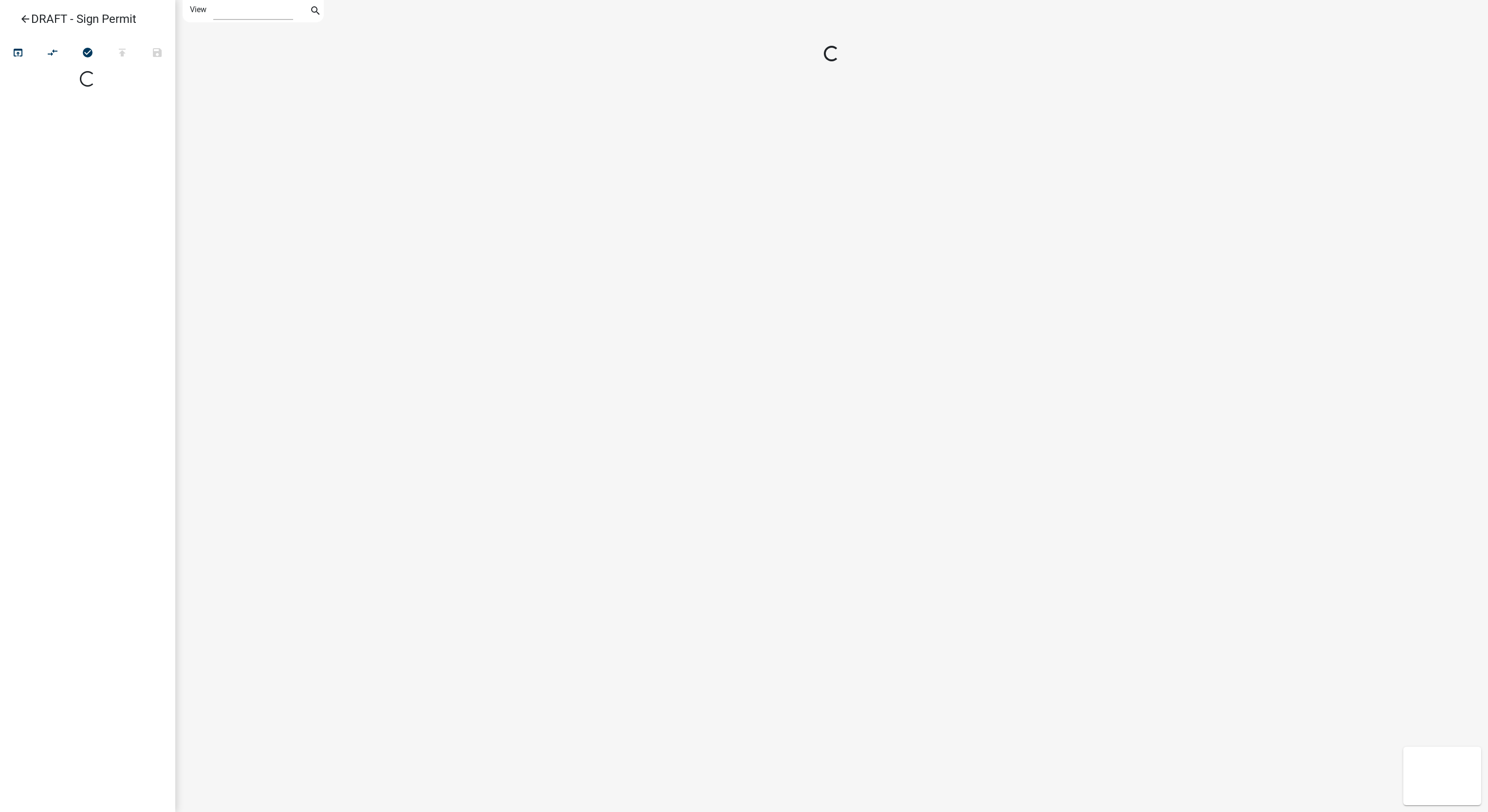
select select "1"
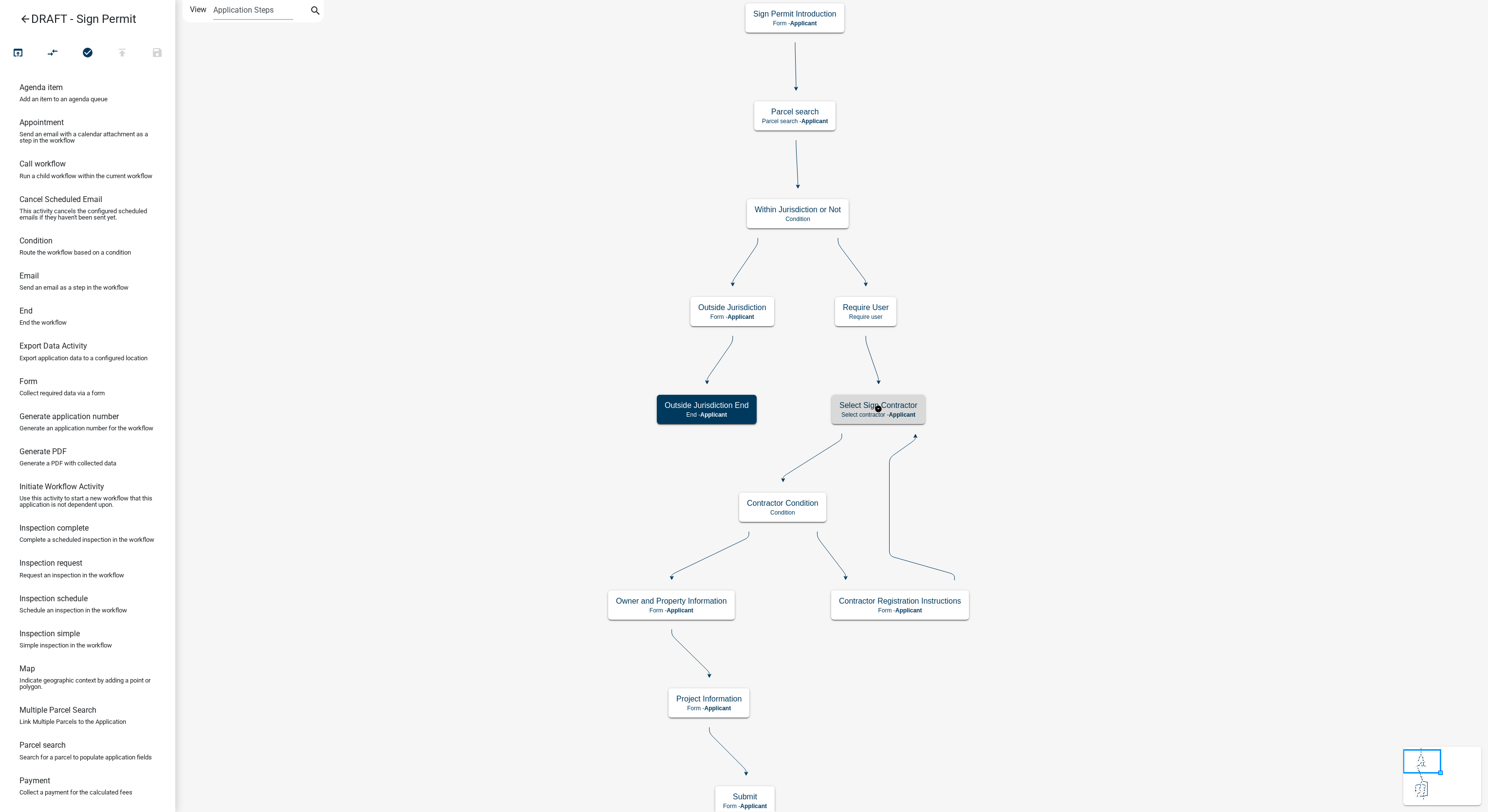
click at [895, 419] on div "Select Sign Contractor Select contractor - Applicant" at bounding box center [878, 409] width 94 height 30
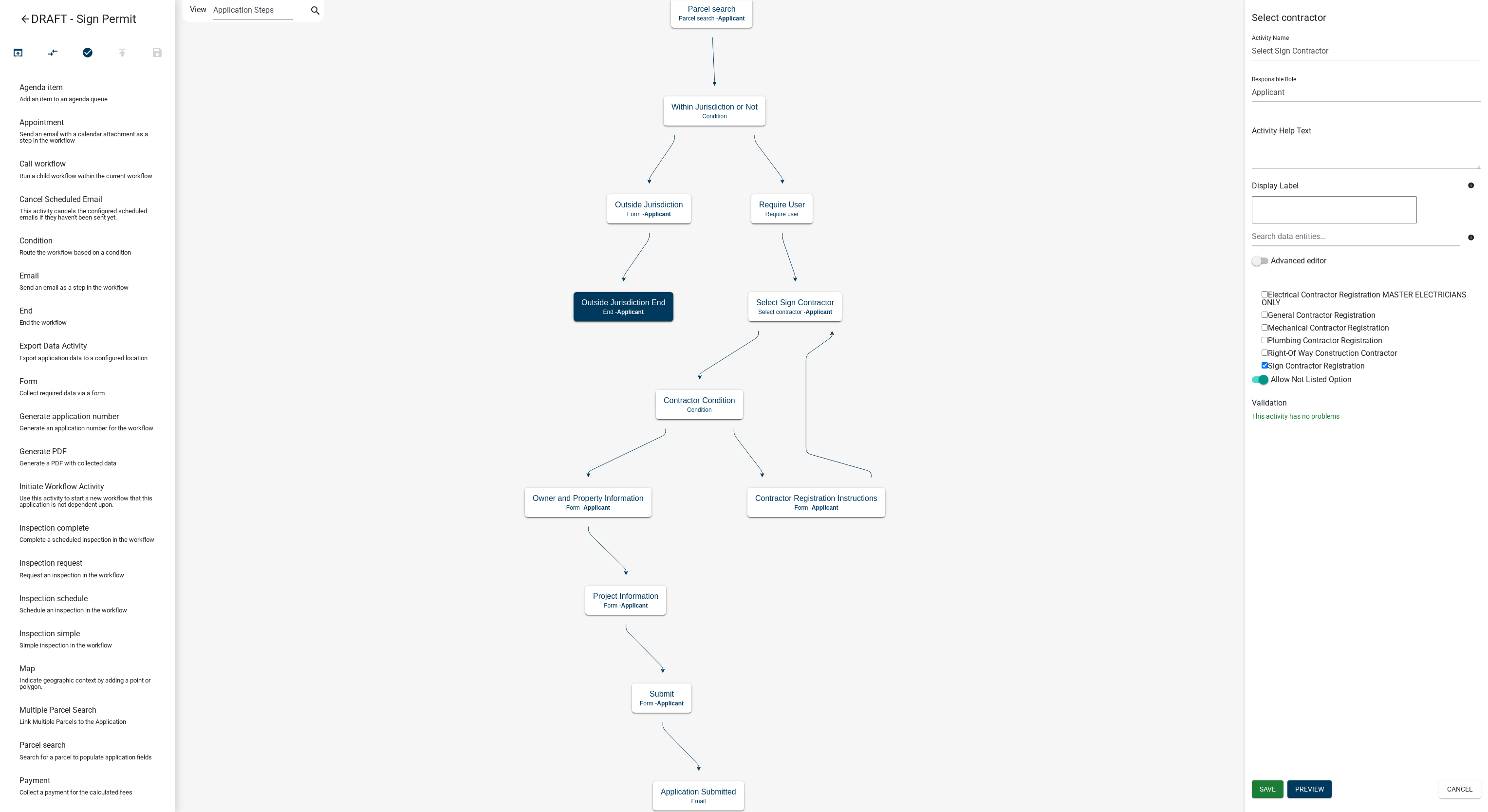
click at [25, 16] on icon "arrow_back" at bounding box center [25, 20] width 12 height 13
